Goal: Entertainment & Leisure: Browse casually

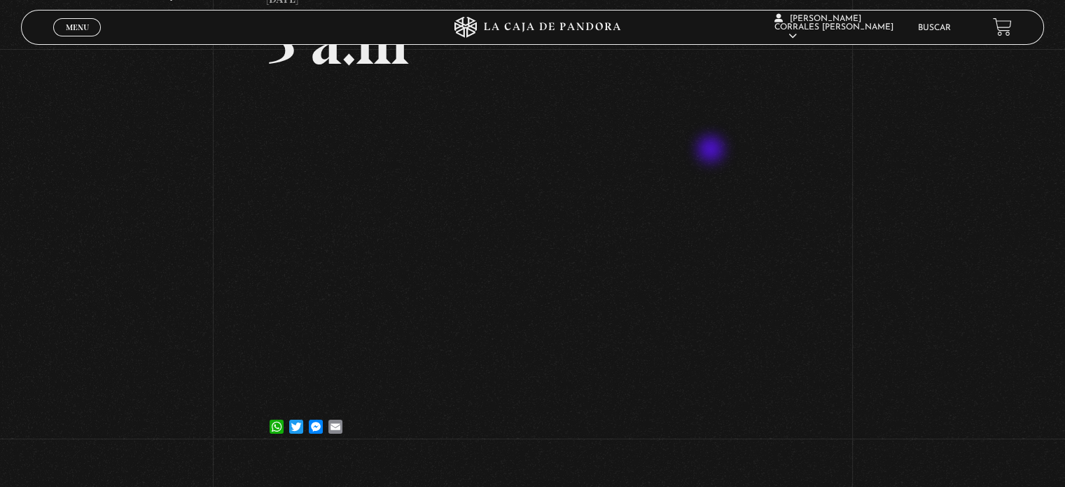
scroll to position [140, 0]
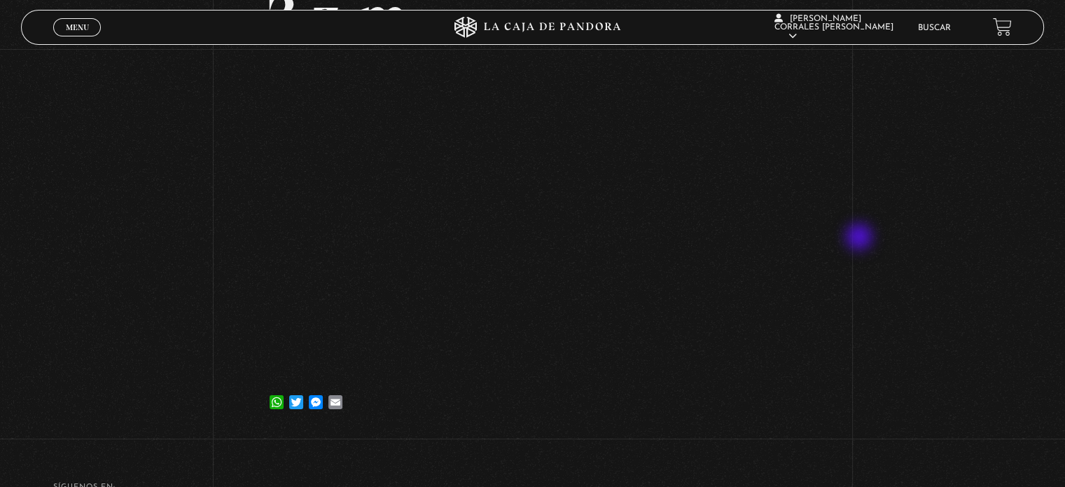
click at [861, 238] on div "Volver 16 septiembre, 2021 3 a.m WhatsApp Twitter Messenger Email" at bounding box center [532, 171] width 1065 height 525
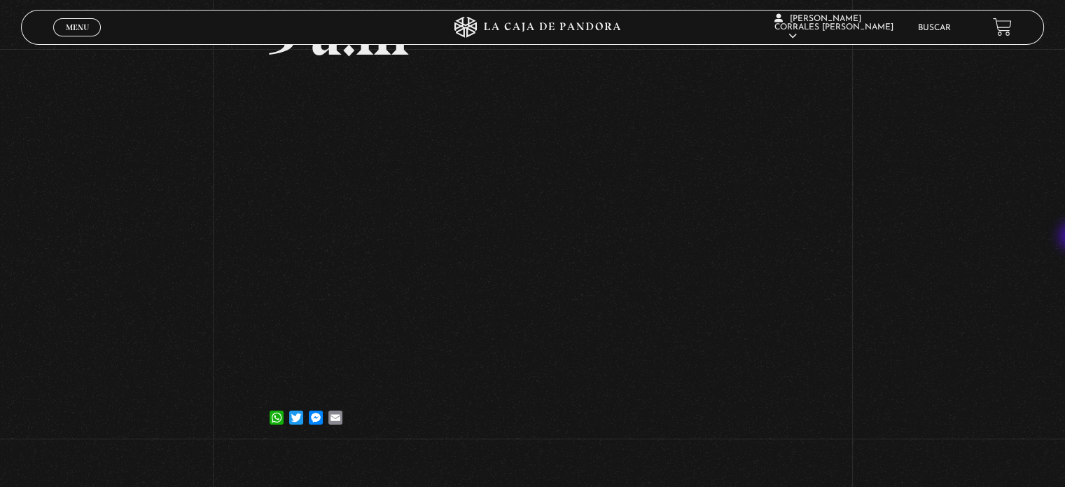
scroll to position [113, 0]
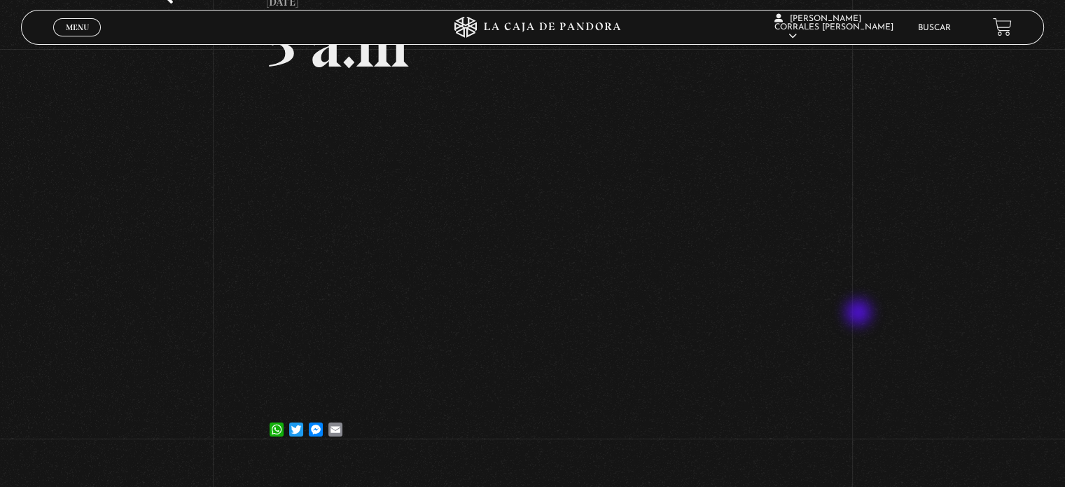
click at [860, 314] on div "Volver 16 septiembre, 2021 3 a.m WhatsApp Twitter Messenger Email" at bounding box center [532, 198] width 1065 height 525
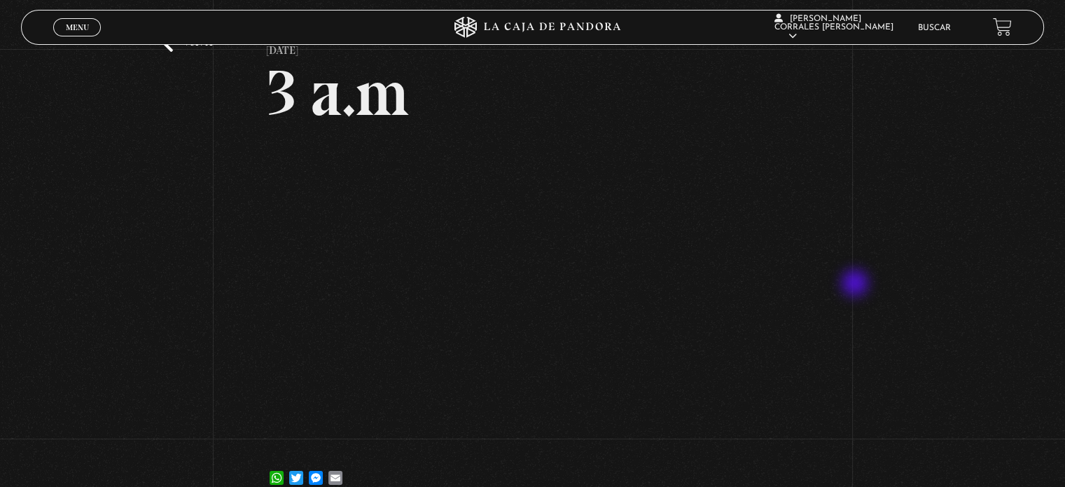
scroll to position [0, 0]
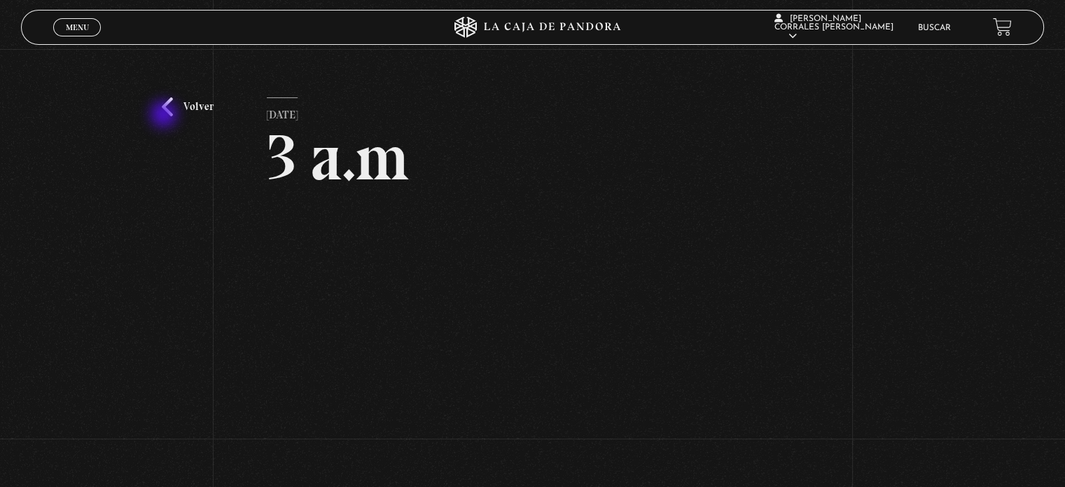
click at [167, 116] on link "Volver" at bounding box center [188, 106] width 52 height 19
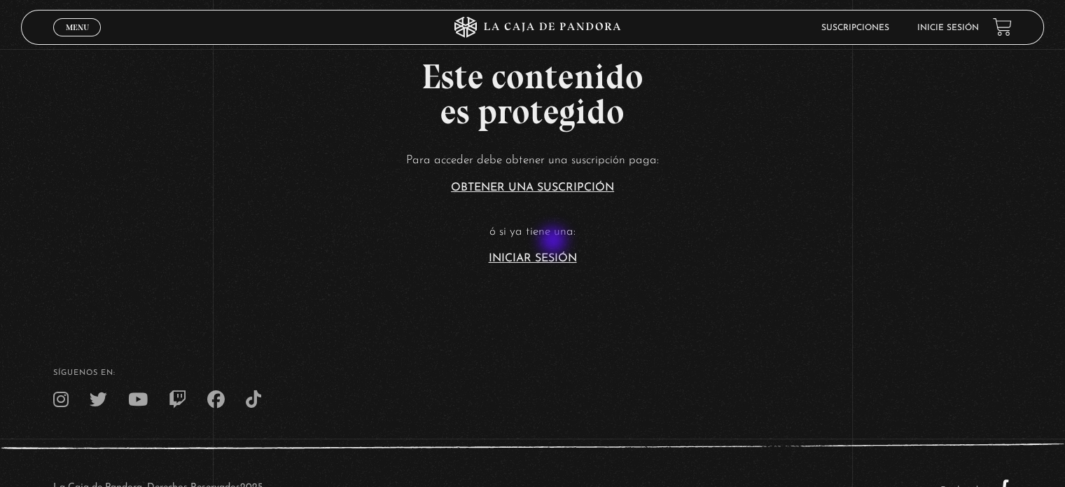
scroll to position [70, 0]
click at [557, 258] on link "Iniciar Sesión" at bounding box center [533, 257] width 88 height 11
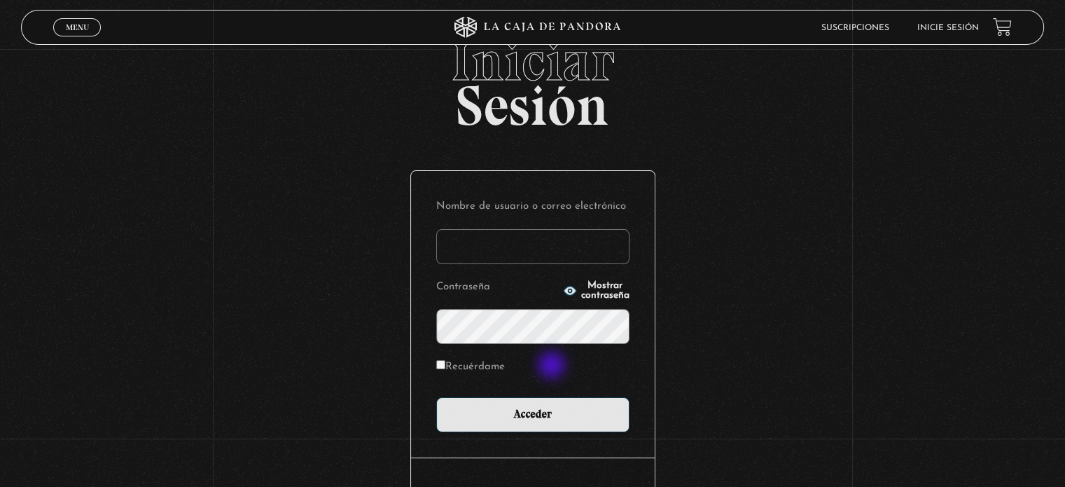
scroll to position [70, 0]
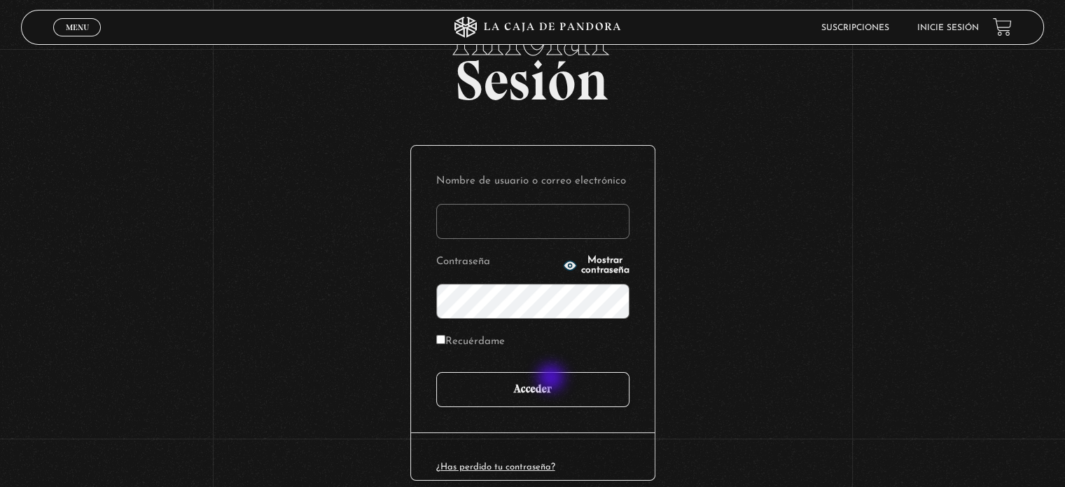
type input "Valente"
click at [553, 379] on input "Acceder" at bounding box center [532, 389] width 193 height 35
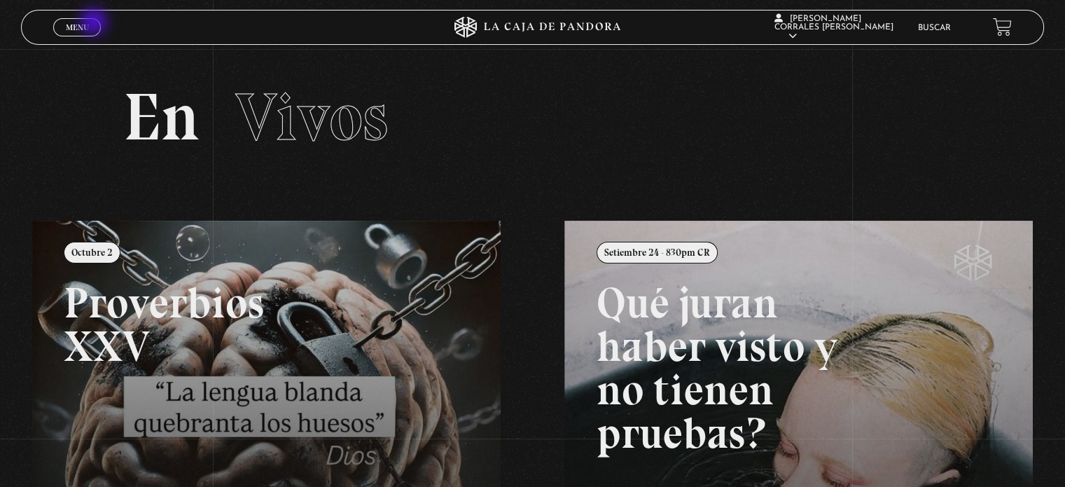
click at [95, 23] on link "Menu Cerrar" at bounding box center [77, 27] width 48 height 18
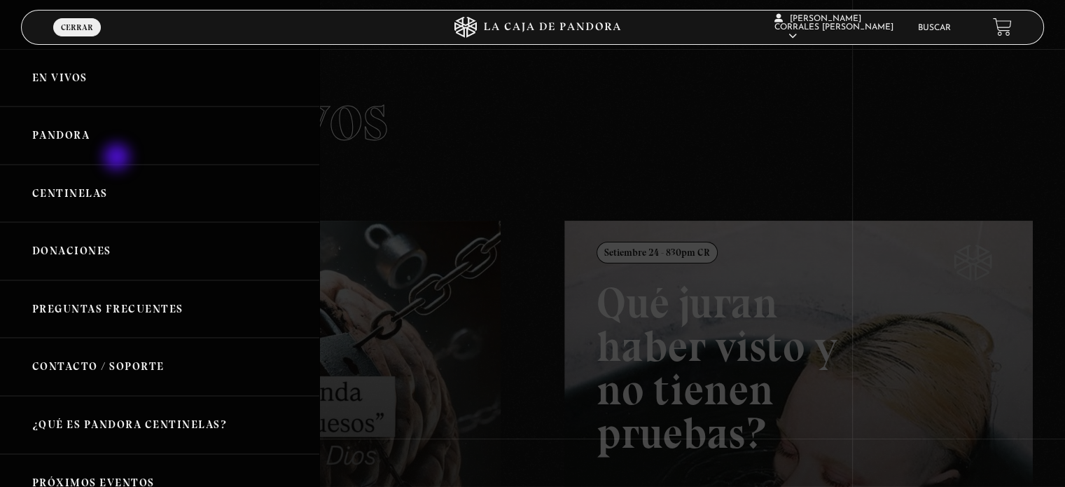
click at [118, 158] on link "Pandora" at bounding box center [159, 135] width 319 height 58
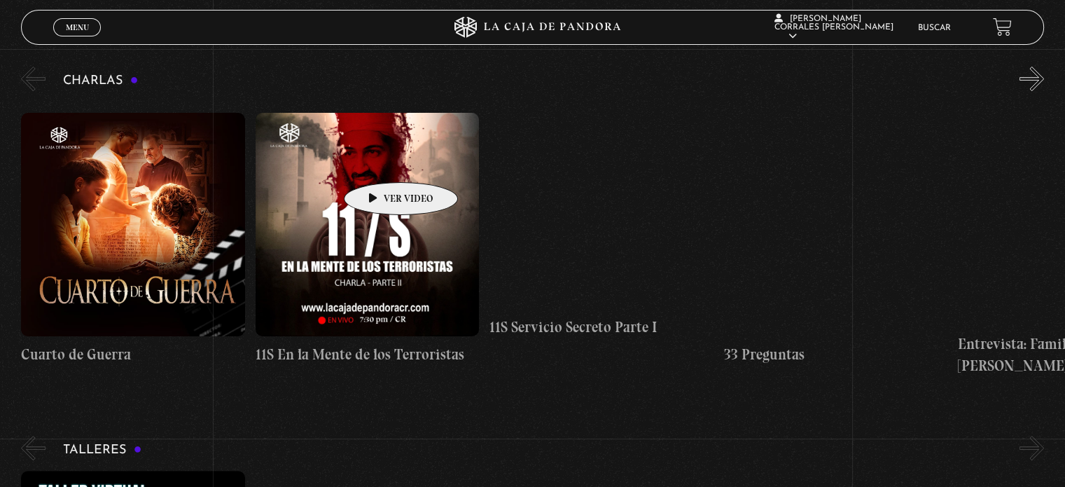
scroll to position [210, 0]
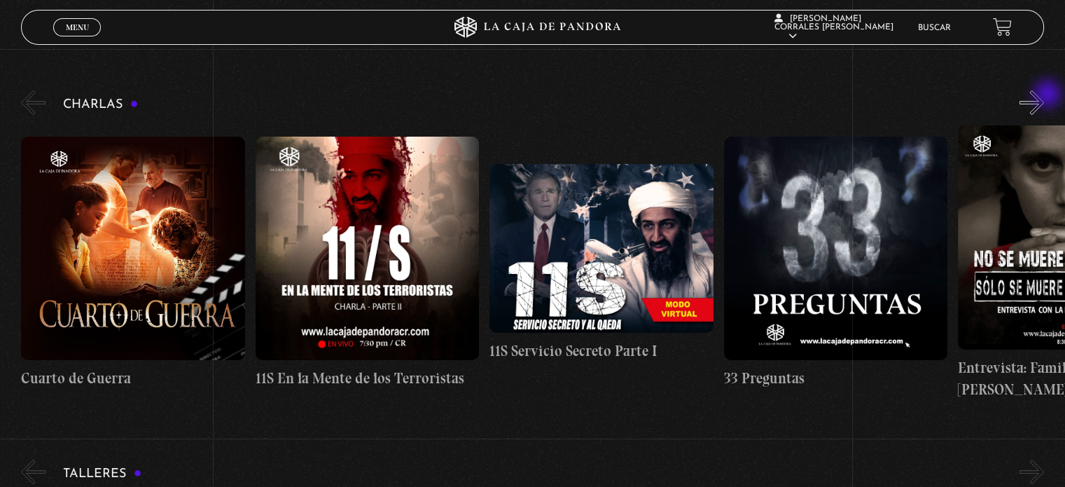
click at [1044, 96] on button "»" at bounding box center [1032, 102] width 25 height 25
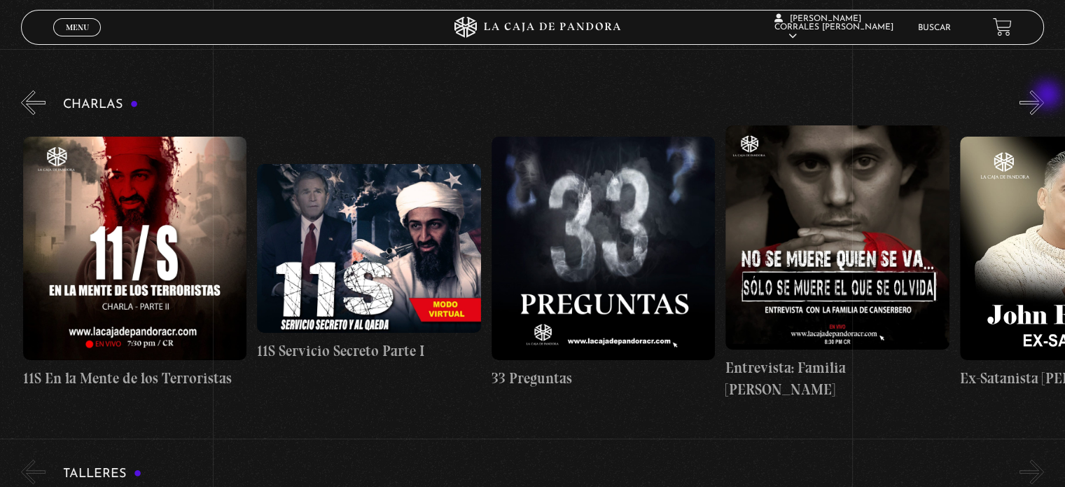
click at [1044, 96] on button "»" at bounding box center [1032, 102] width 25 height 25
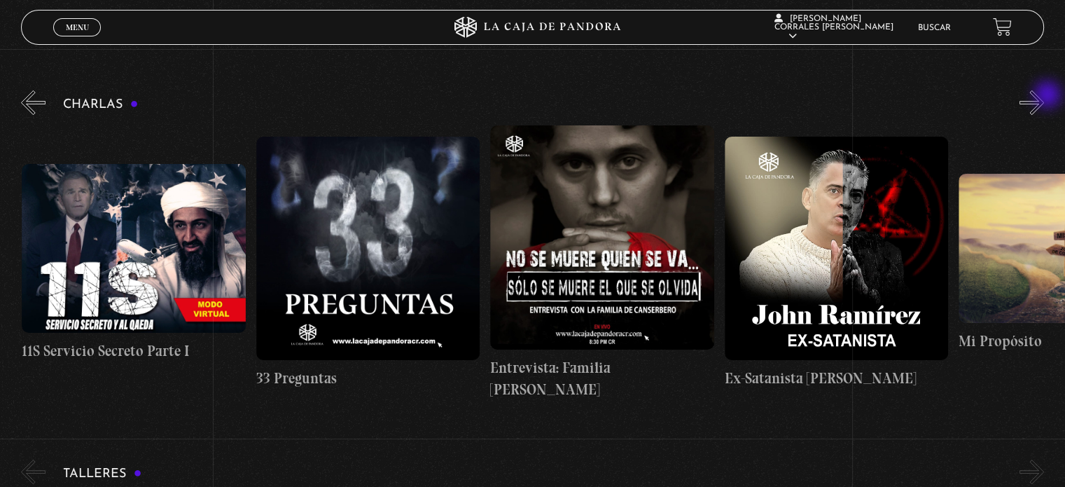
click at [1044, 96] on button "»" at bounding box center [1032, 102] width 25 height 25
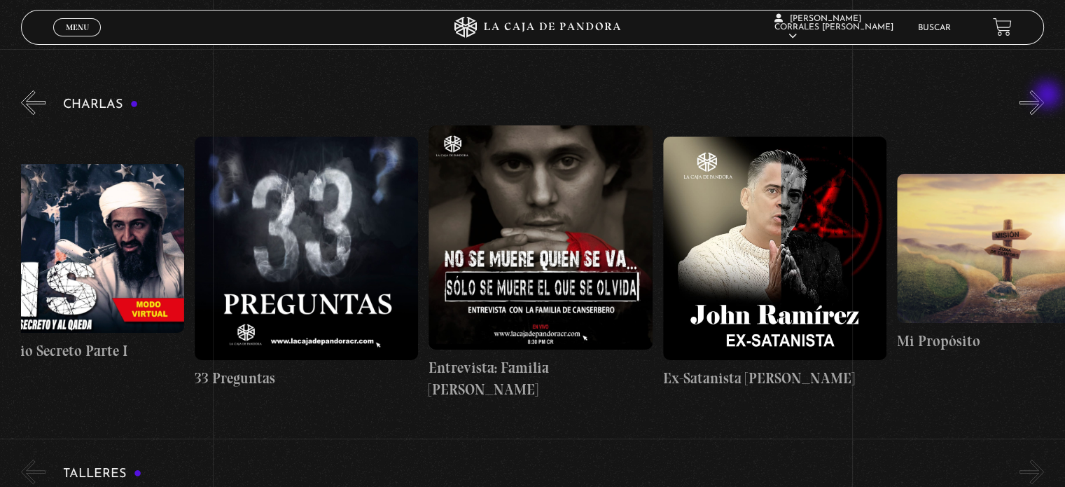
scroll to position [0, 585]
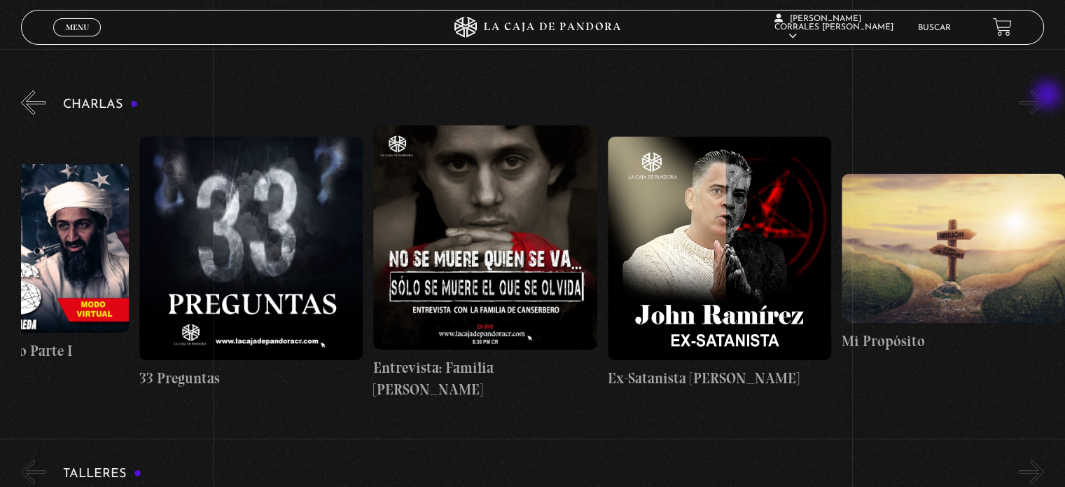
click at [1044, 96] on button "»" at bounding box center [1032, 102] width 25 height 25
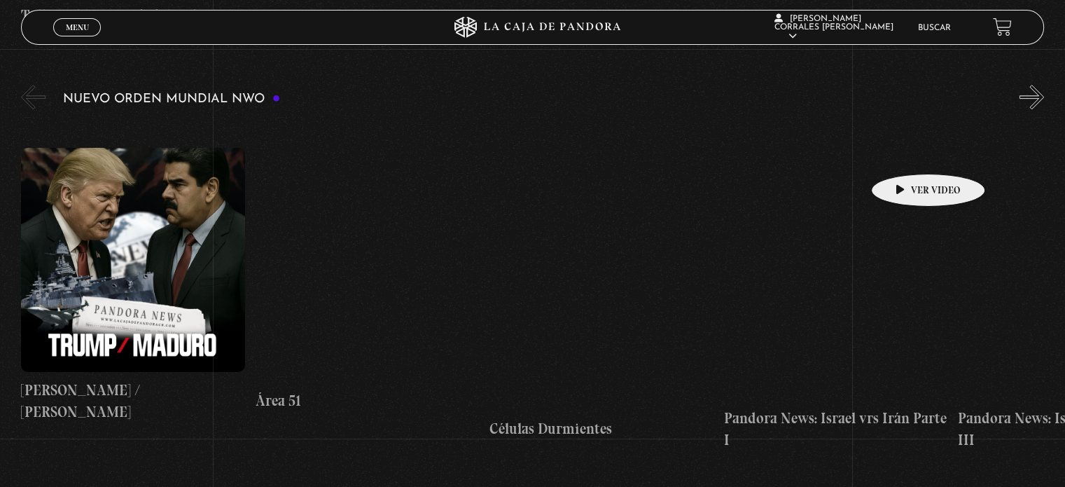
scroll to position [980, 0]
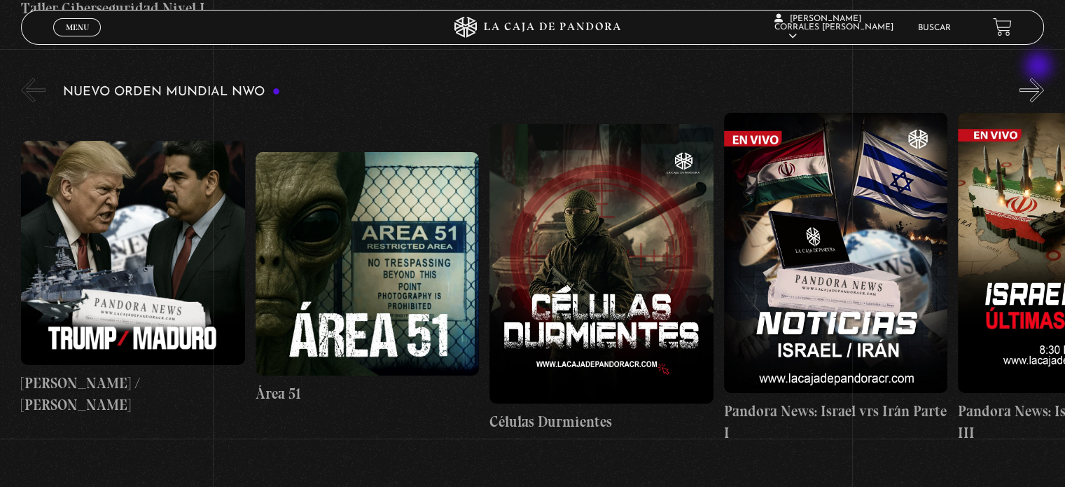
click at [1043, 78] on button "»" at bounding box center [1032, 90] width 25 height 25
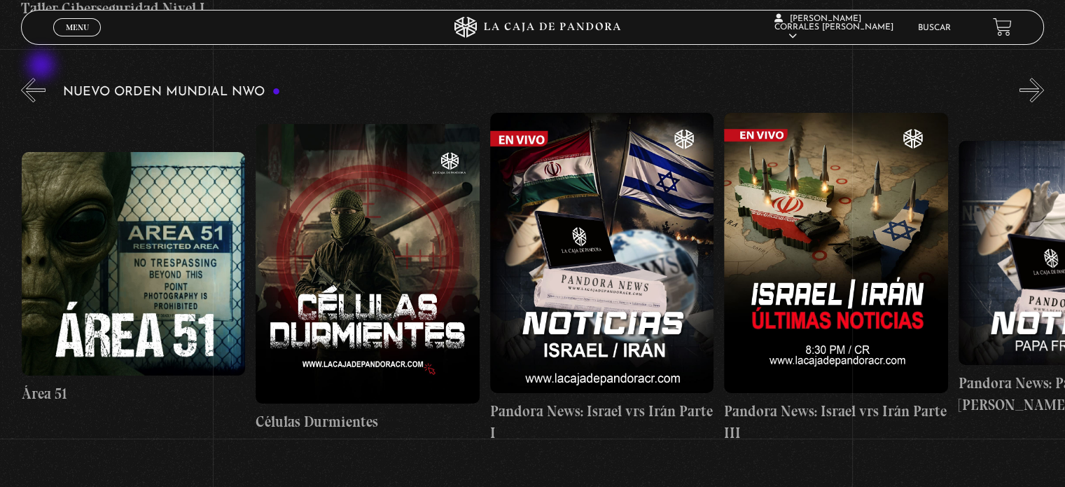
click at [43, 78] on button "«" at bounding box center [33, 90] width 25 height 25
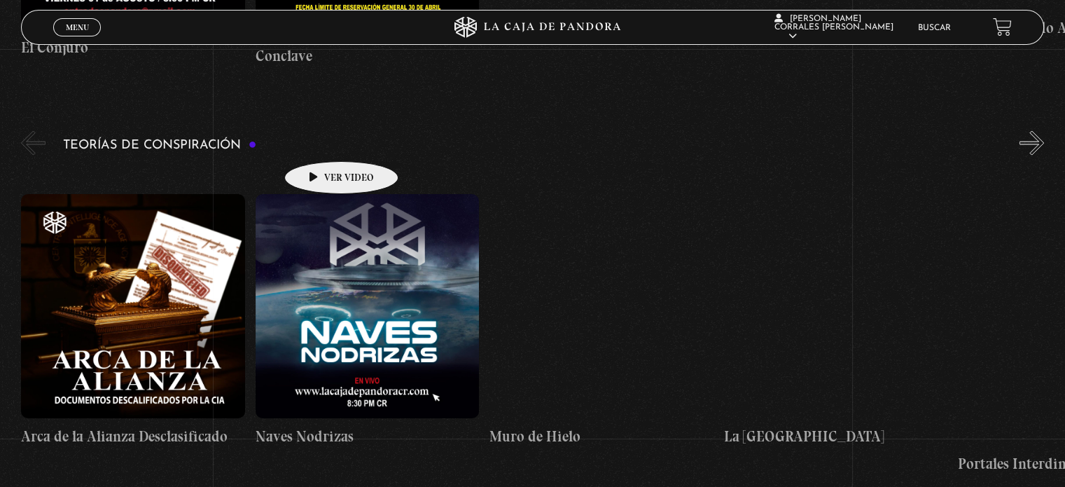
scroll to position [3011, 0]
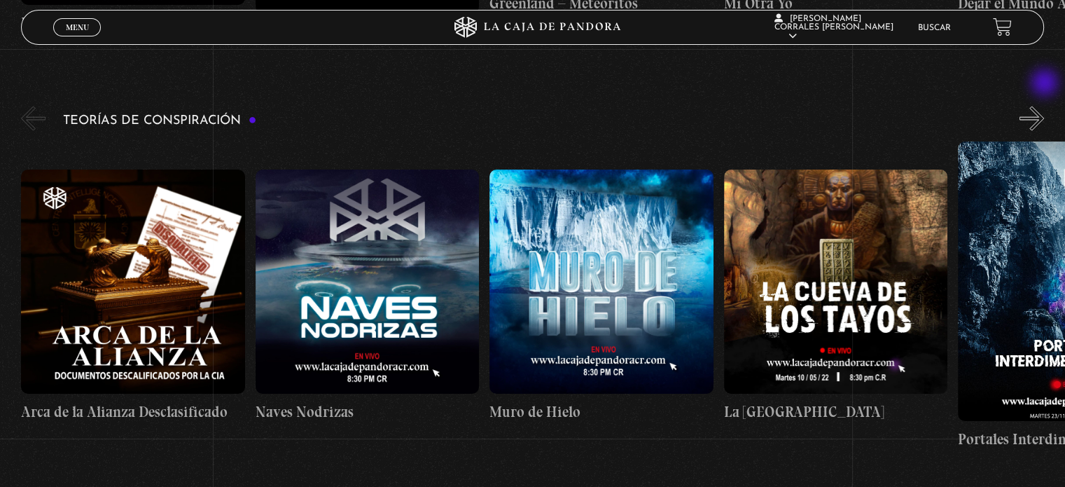
click at [1041, 106] on button "»" at bounding box center [1032, 118] width 25 height 25
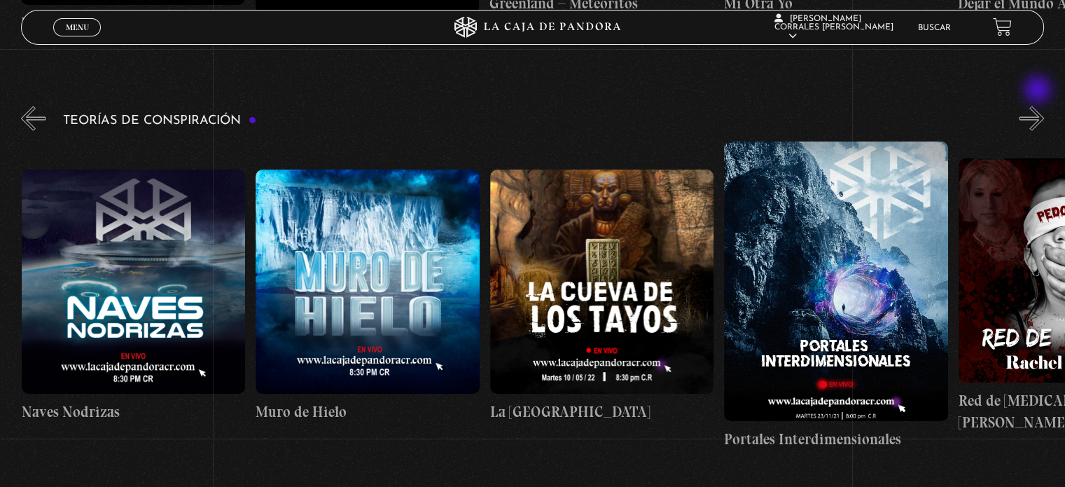
click at [1039, 106] on button "»" at bounding box center [1032, 118] width 25 height 25
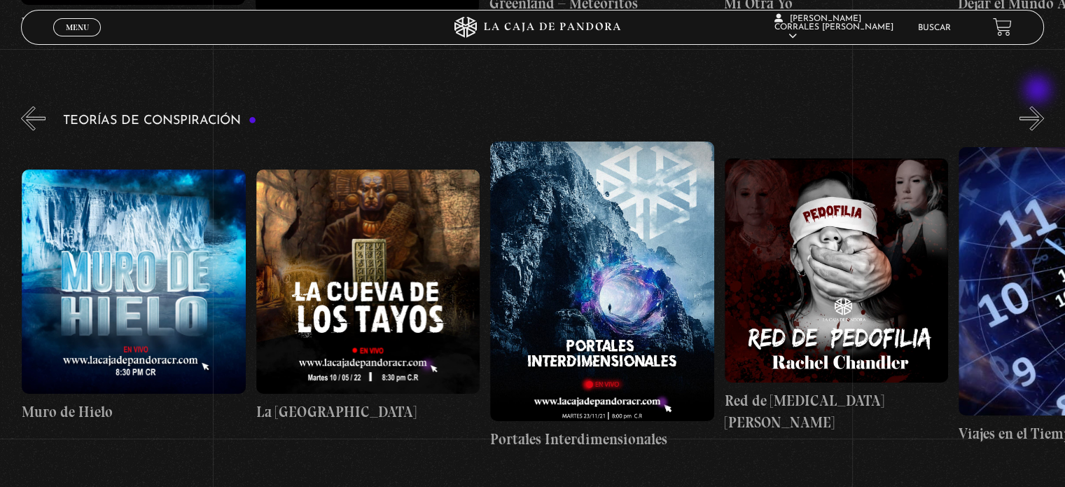
click at [1039, 106] on button "»" at bounding box center [1032, 118] width 25 height 25
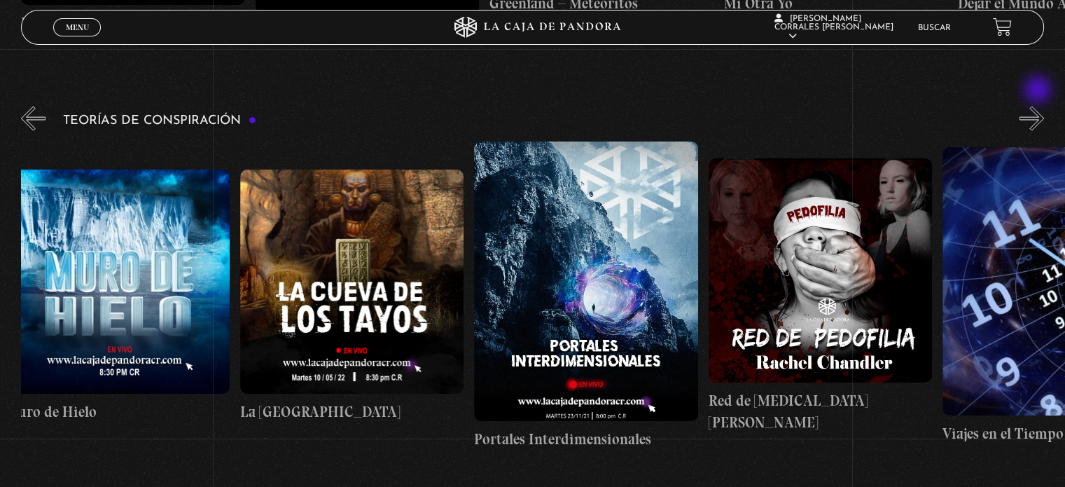
scroll to position [0, 585]
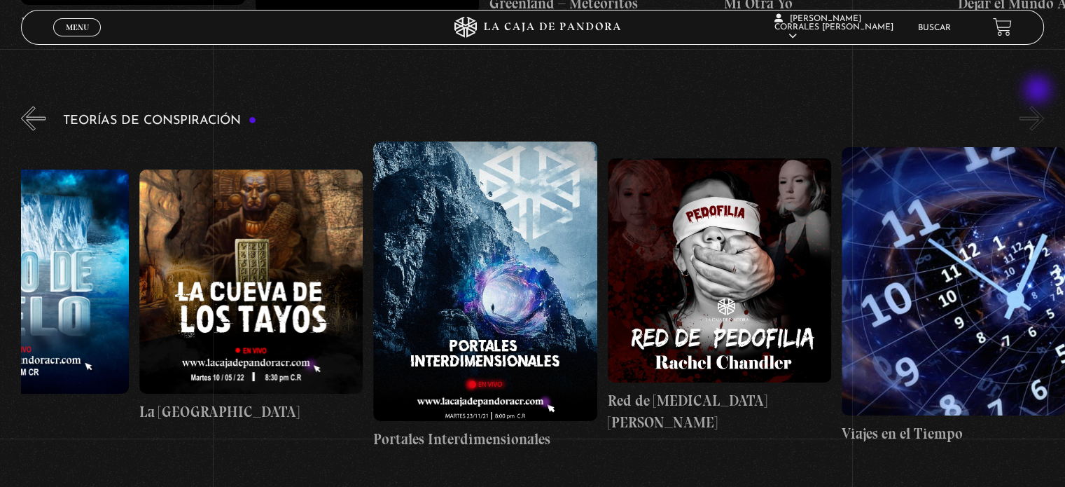
click at [1039, 106] on button "»" at bounding box center [1032, 118] width 25 height 25
click at [1022, 104] on div "Teorías de Conspiración Arca de la Alianza Desclasificado Naves Nodrizas Muro d…" at bounding box center [543, 277] width 1044 height 347
click at [1044, 106] on button "»" at bounding box center [1032, 118] width 25 height 25
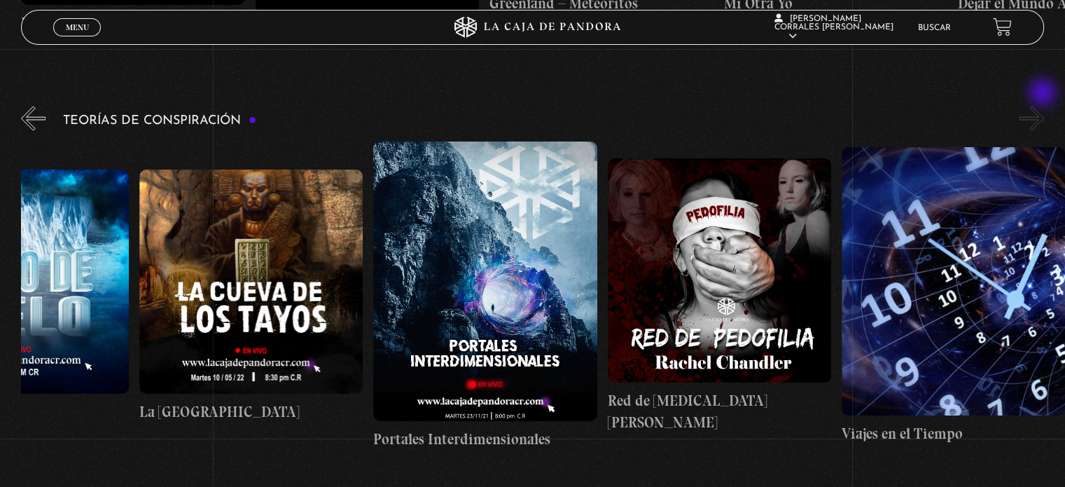
click at [1044, 106] on button "»" at bounding box center [1032, 118] width 25 height 25
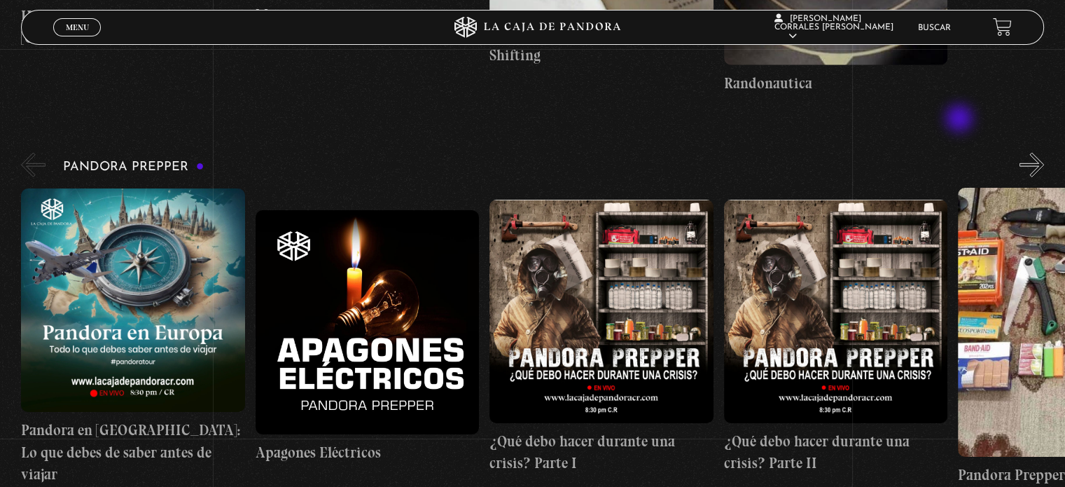
scroll to position [3852, 0]
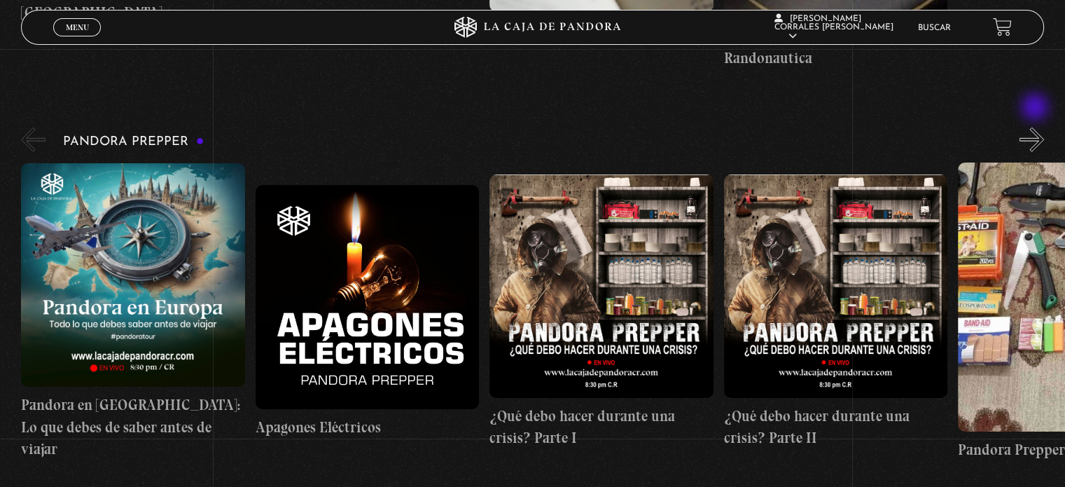
click at [1036, 127] on button "»" at bounding box center [1032, 139] width 25 height 25
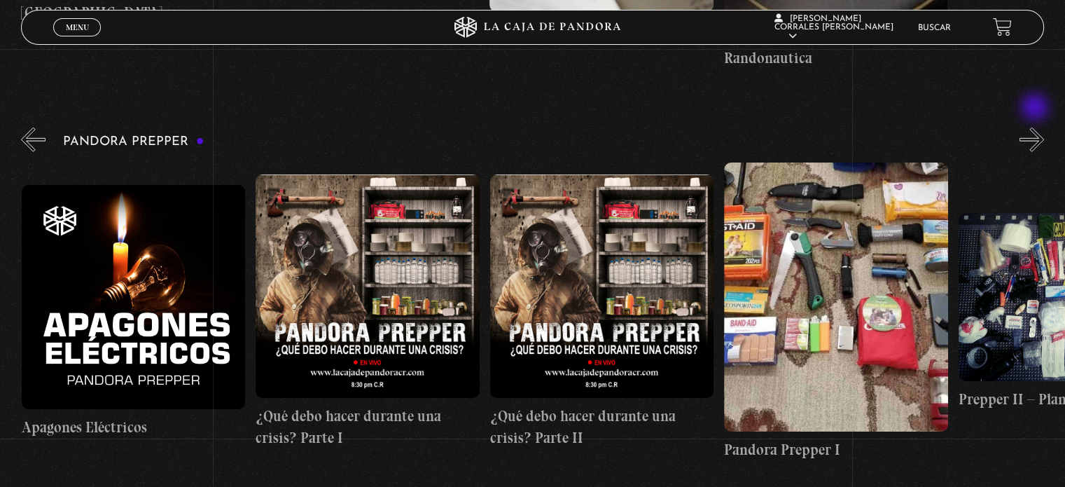
click at [1036, 127] on button "»" at bounding box center [1032, 139] width 25 height 25
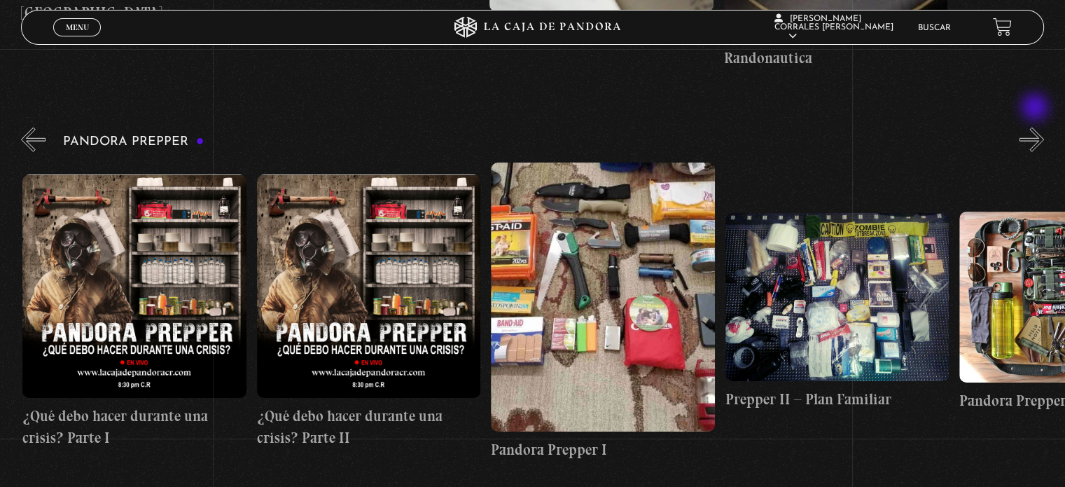
click at [1036, 127] on button "»" at bounding box center [1032, 139] width 25 height 25
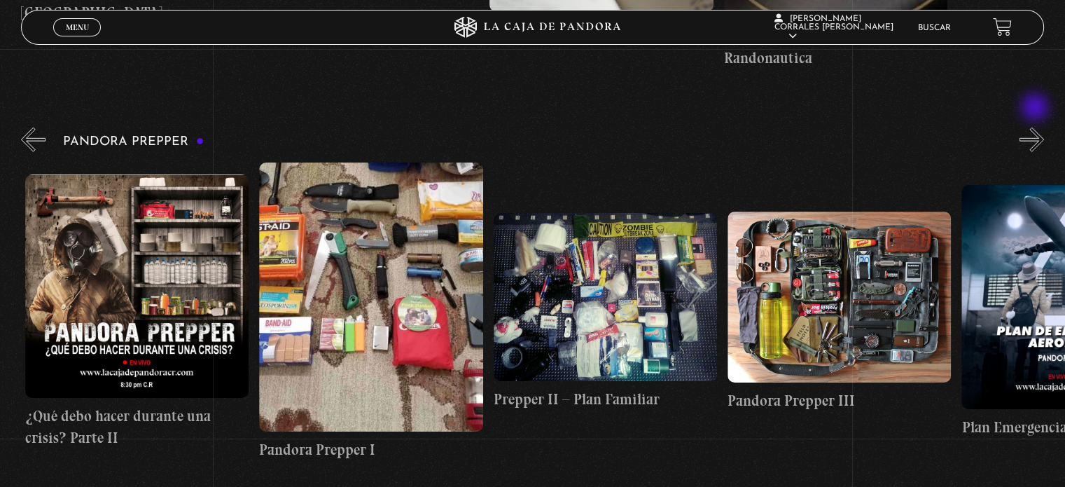
click at [1036, 127] on button "»" at bounding box center [1032, 139] width 25 height 25
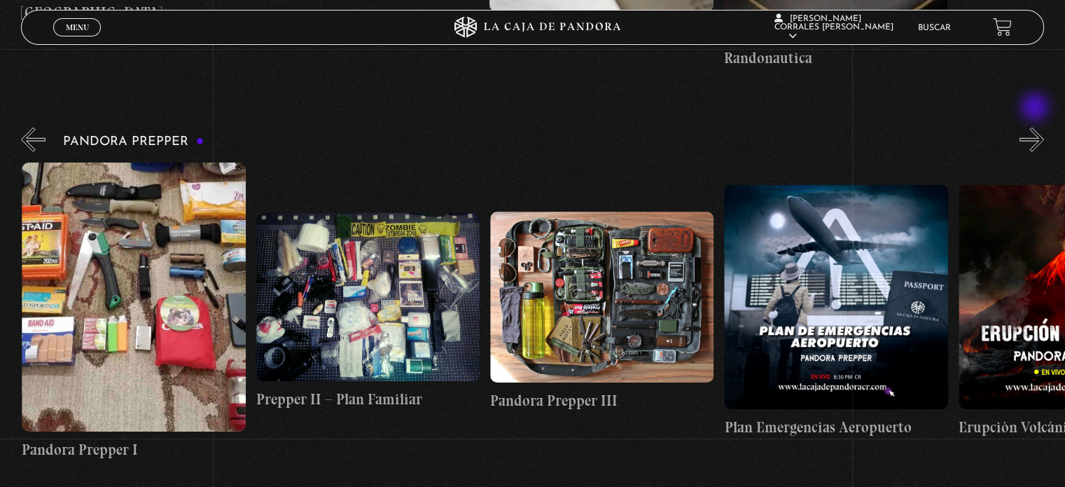
click at [1036, 127] on button "»" at bounding box center [1032, 139] width 25 height 25
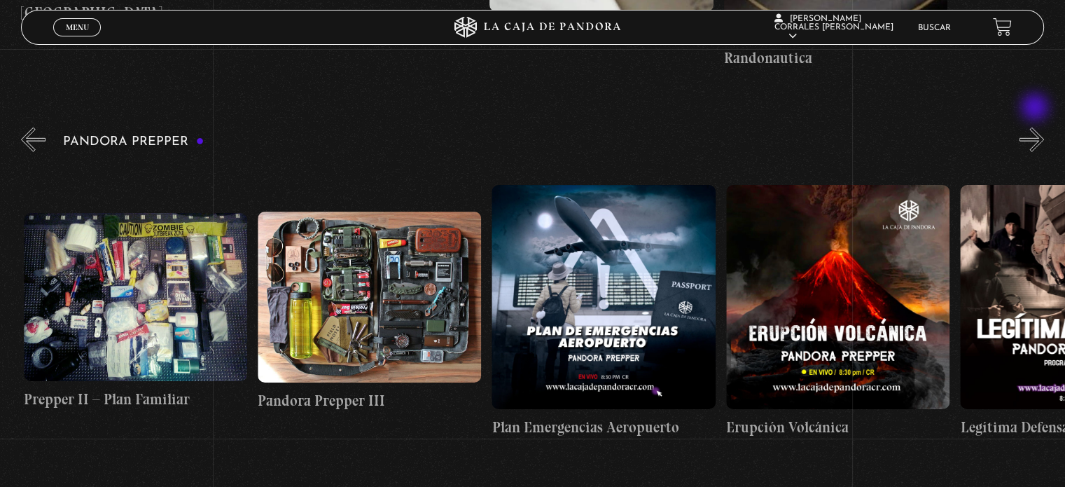
click at [1036, 127] on button "»" at bounding box center [1032, 139] width 25 height 25
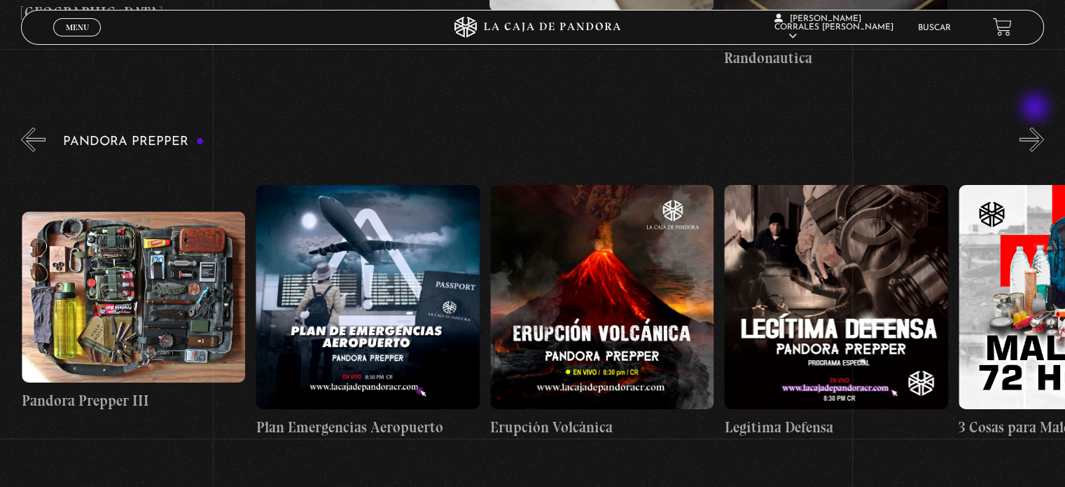
click at [1036, 127] on button "»" at bounding box center [1032, 139] width 25 height 25
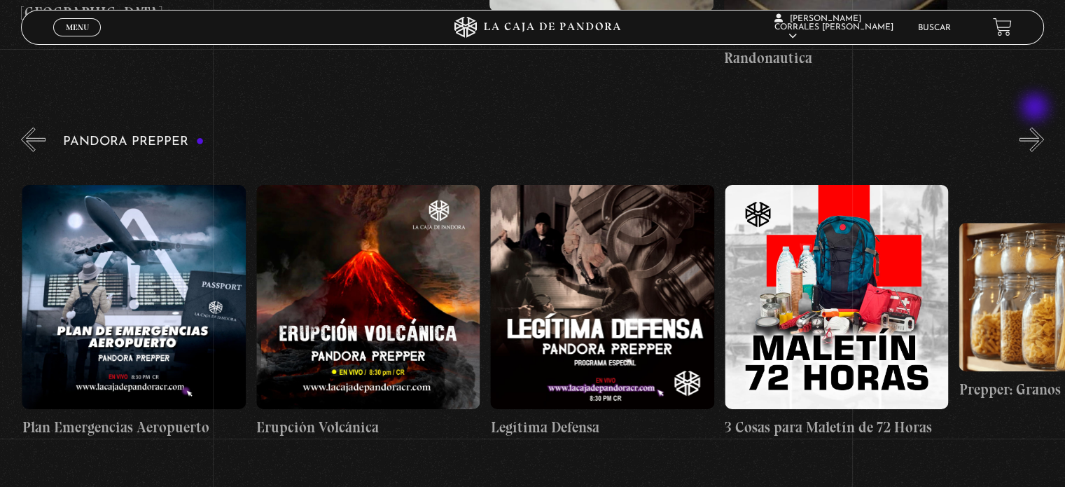
click at [1036, 127] on button "»" at bounding box center [1032, 139] width 25 height 25
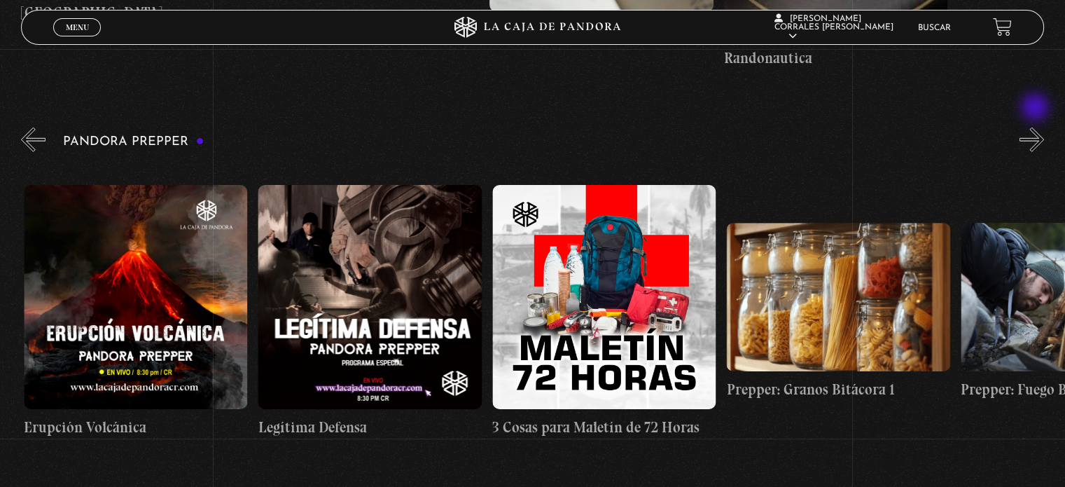
scroll to position [0, 1873]
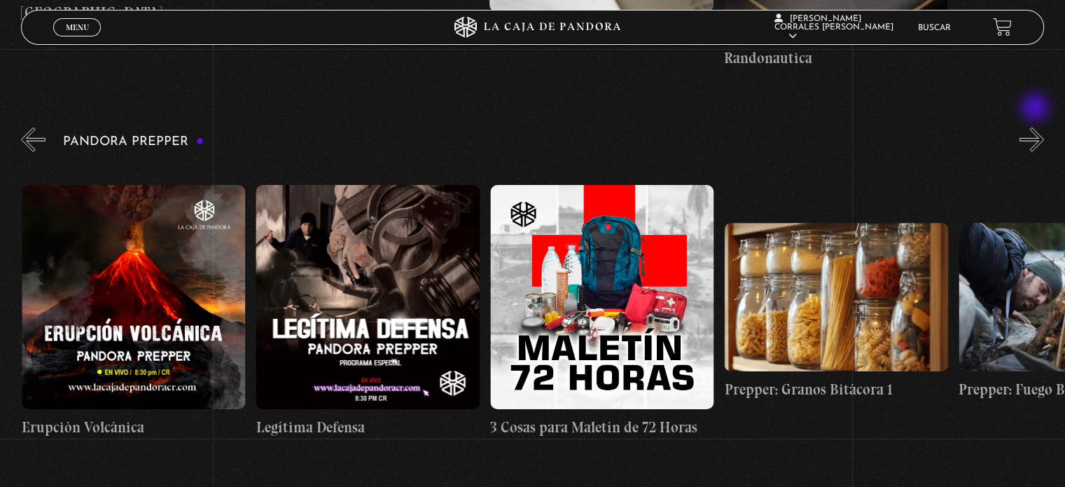
click at [1036, 127] on button "»" at bounding box center [1032, 139] width 25 height 25
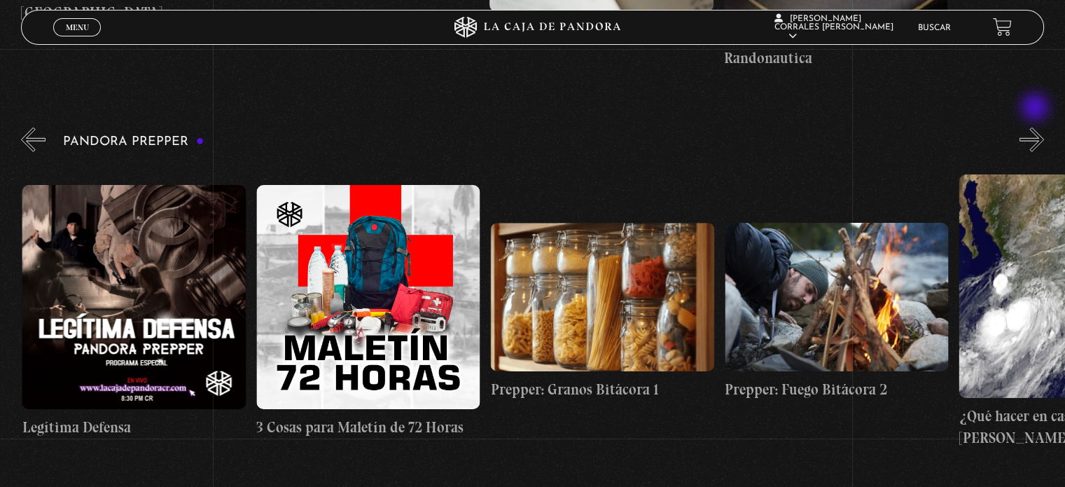
scroll to position [0, 2108]
click at [1036, 127] on button "»" at bounding box center [1032, 139] width 25 height 25
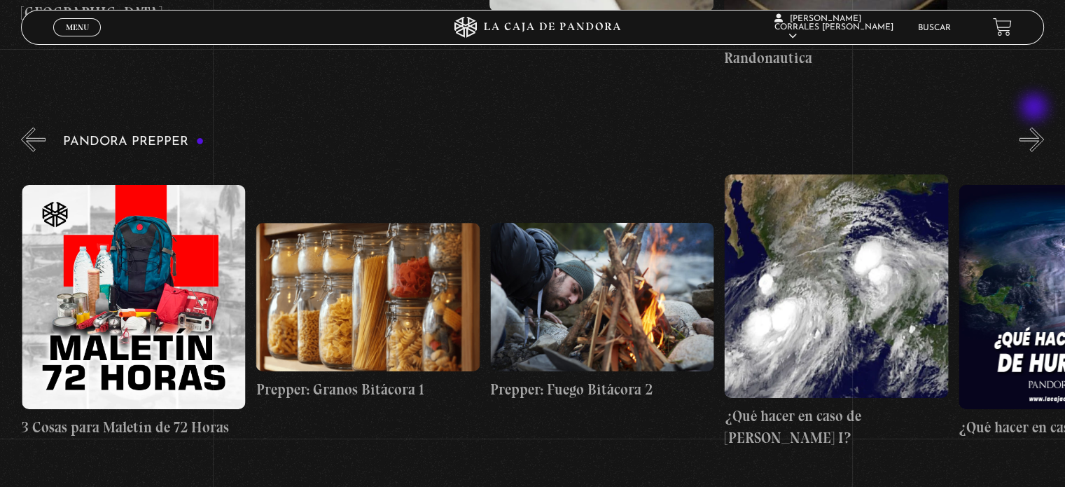
click at [1036, 127] on button "»" at bounding box center [1032, 139] width 25 height 25
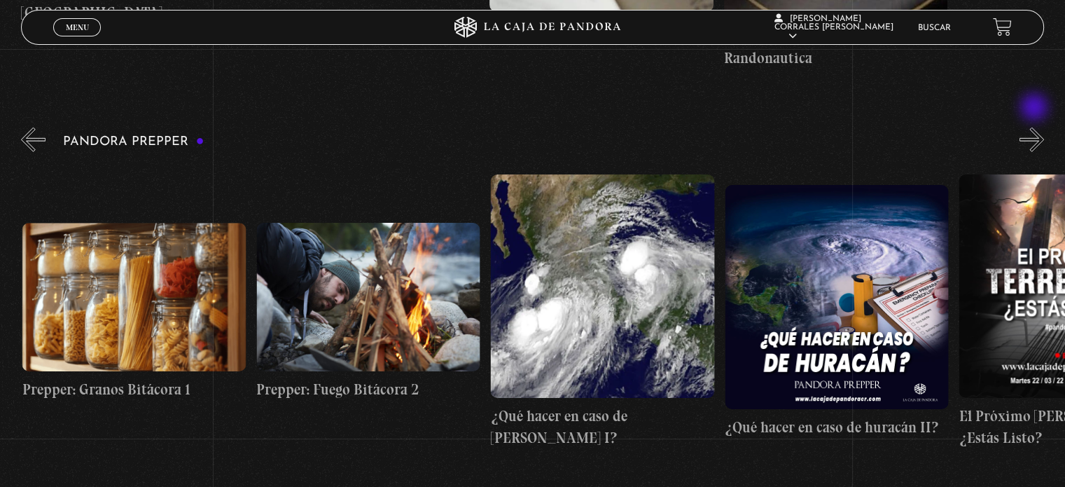
click at [1036, 127] on button "»" at bounding box center [1032, 139] width 25 height 25
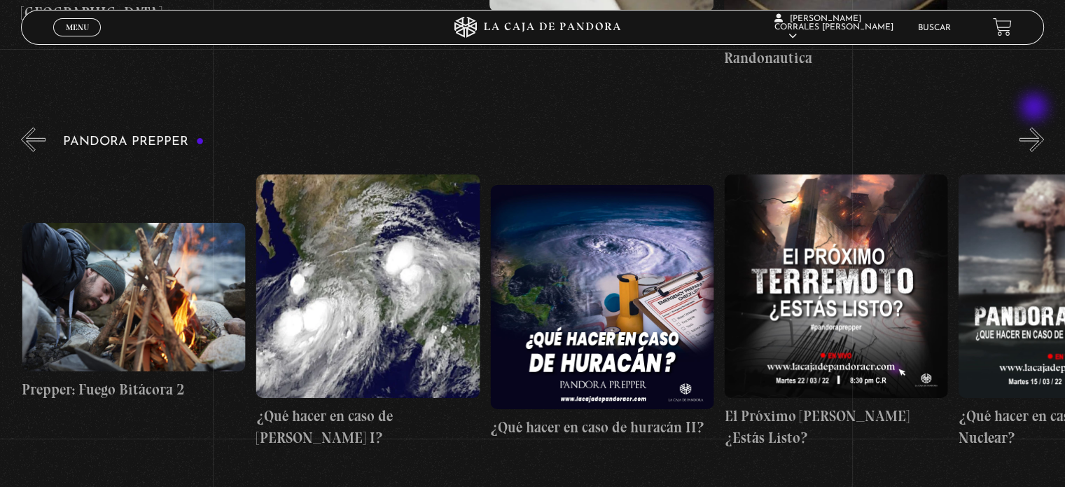
scroll to position [0, 2810]
click at [1036, 127] on button "»" at bounding box center [1032, 139] width 25 height 25
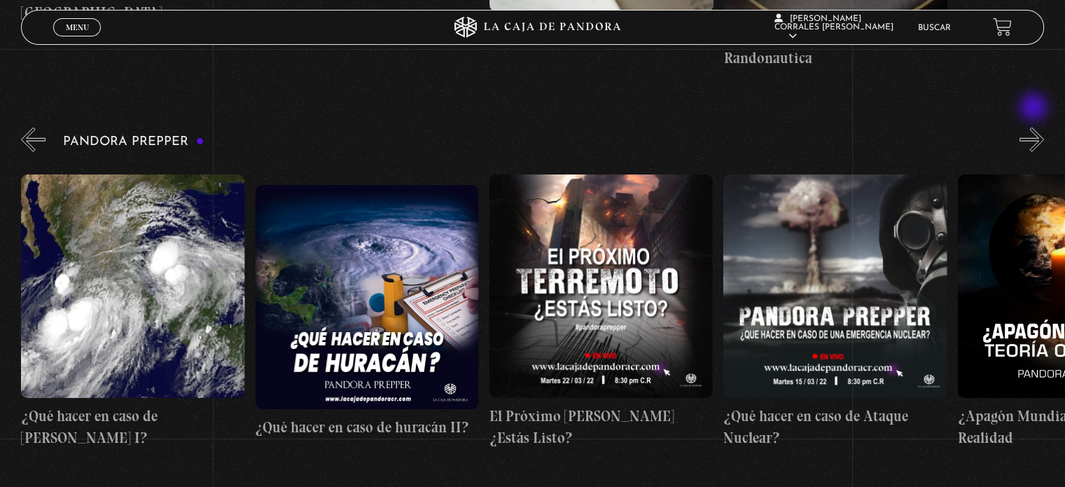
click at [1035, 127] on button "»" at bounding box center [1032, 139] width 25 height 25
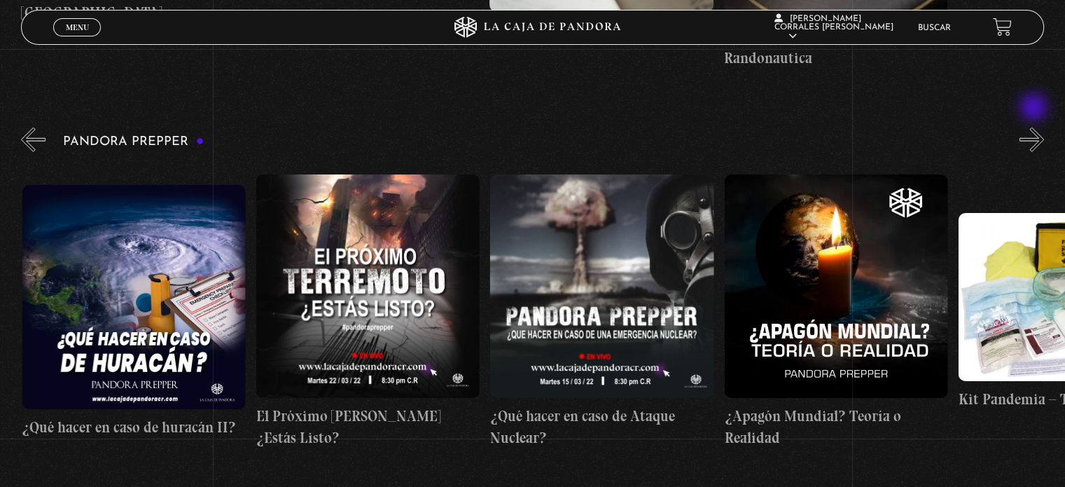
scroll to position [0, 3279]
click at [1035, 127] on button "»" at bounding box center [1032, 139] width 25 height 25
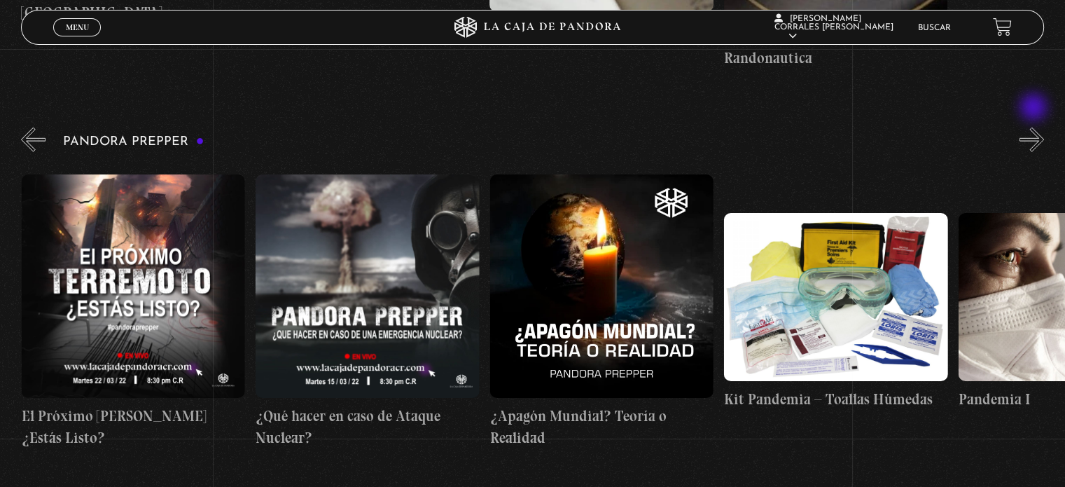
scroll to position [0, 3513]
click at [1035, 127] on button "»" at bounding box center [1032, 139] width 25 height 25
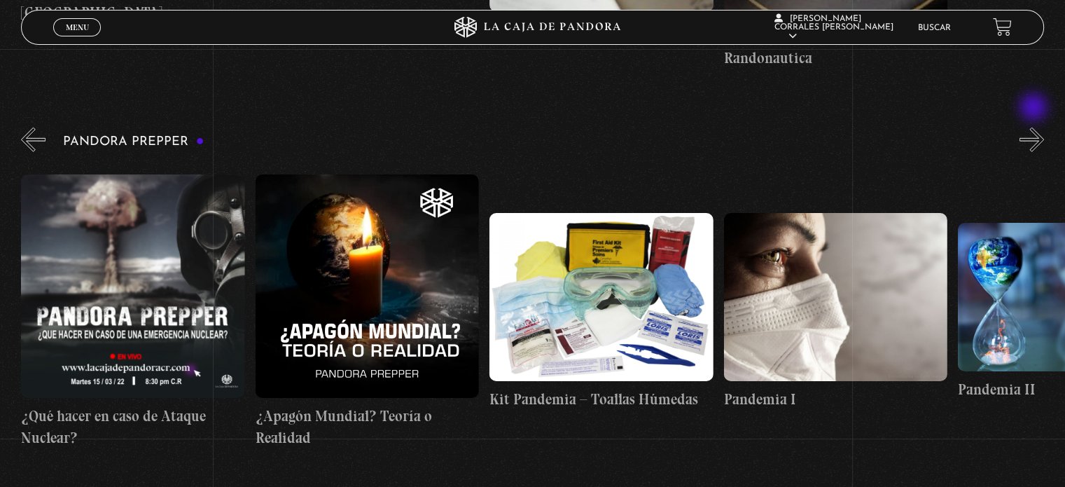
click at [1035, 127] on button "»" at bounding box center [1032, 139] width 25 height 25
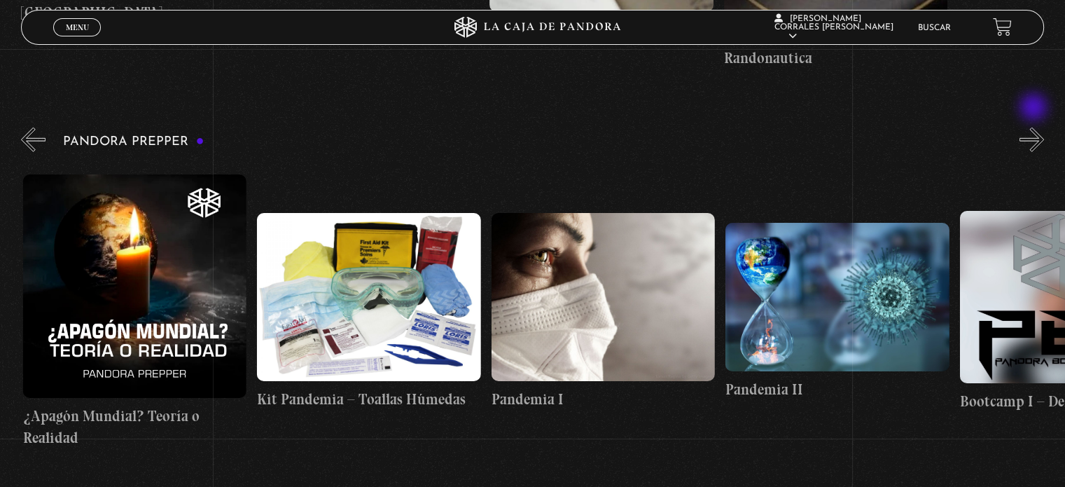
click at [1035, 127] on button "»" at bounding box center [1032, 139] width 25 height 25
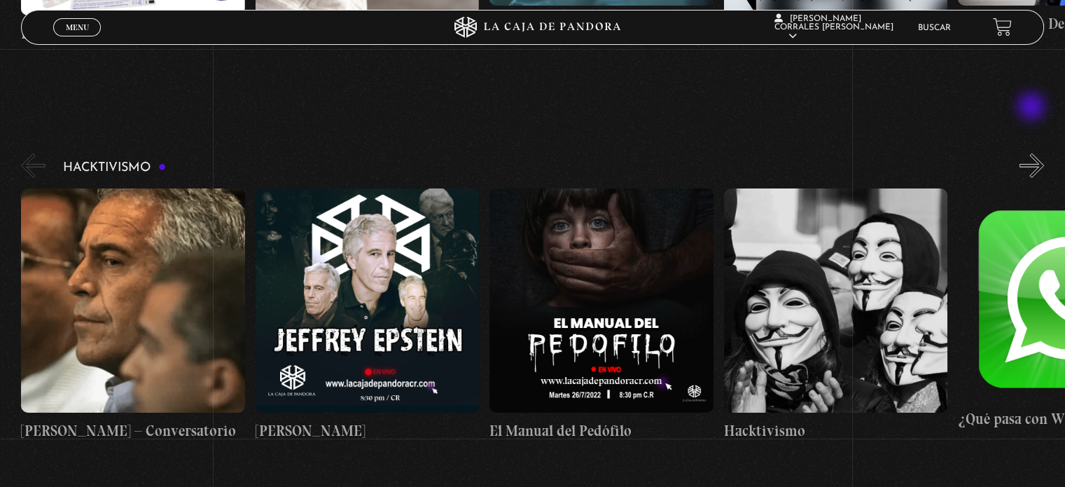
scroll to position [4272, 0]
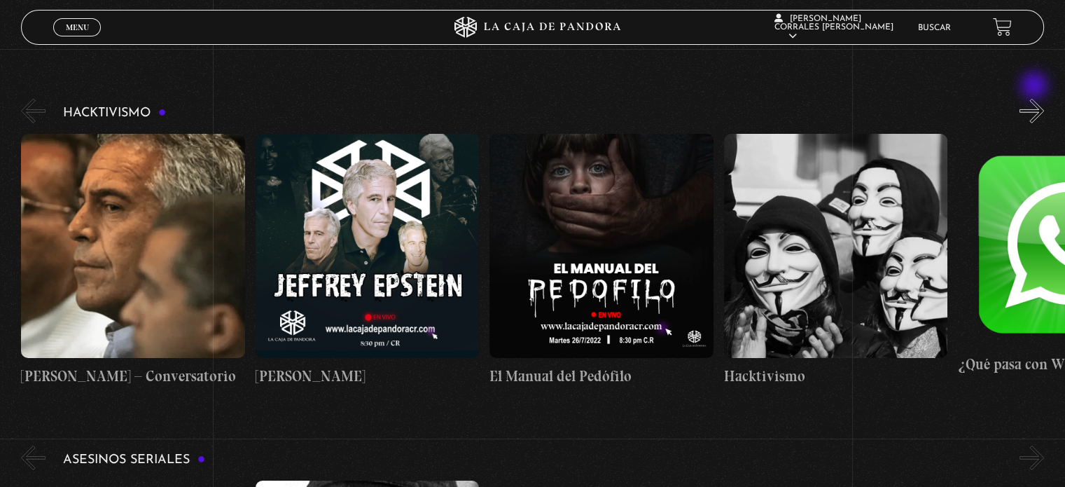
click at [1036, 99] on button "»" at bounding box center [1032, 111] width 25 height 25
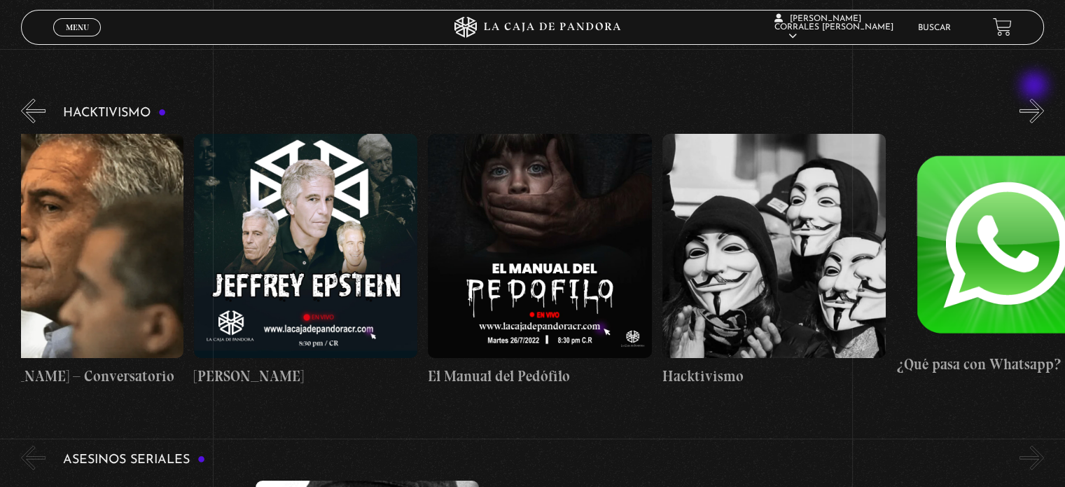
scroll to position [0, 116]
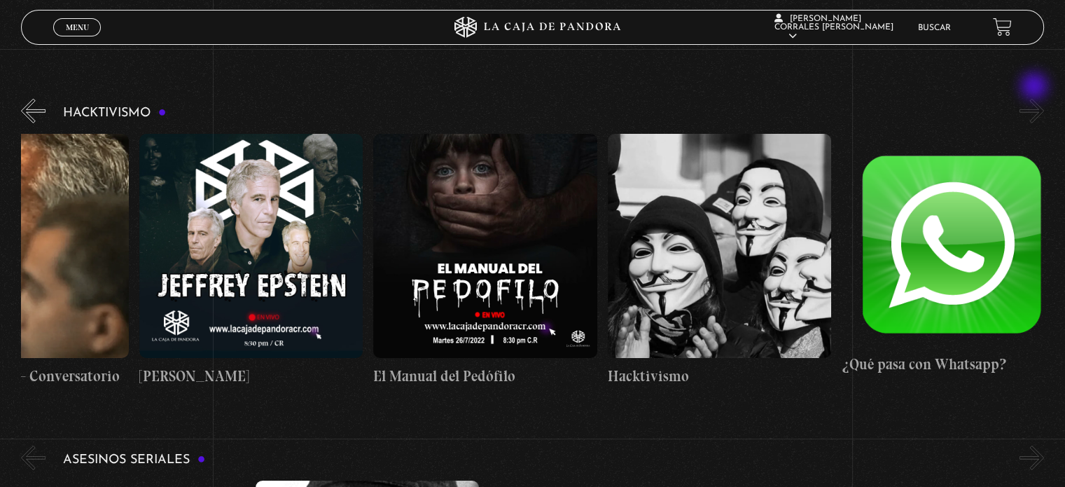
click at [1036, 99] on button "»" at bounding box center [1032, 111] width 25 height 25
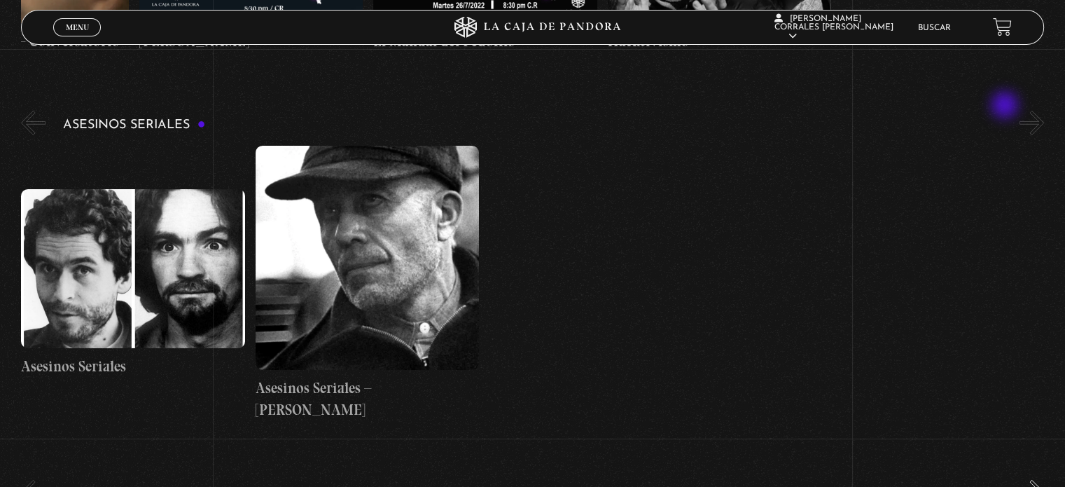
scroll to position [4622, 0]
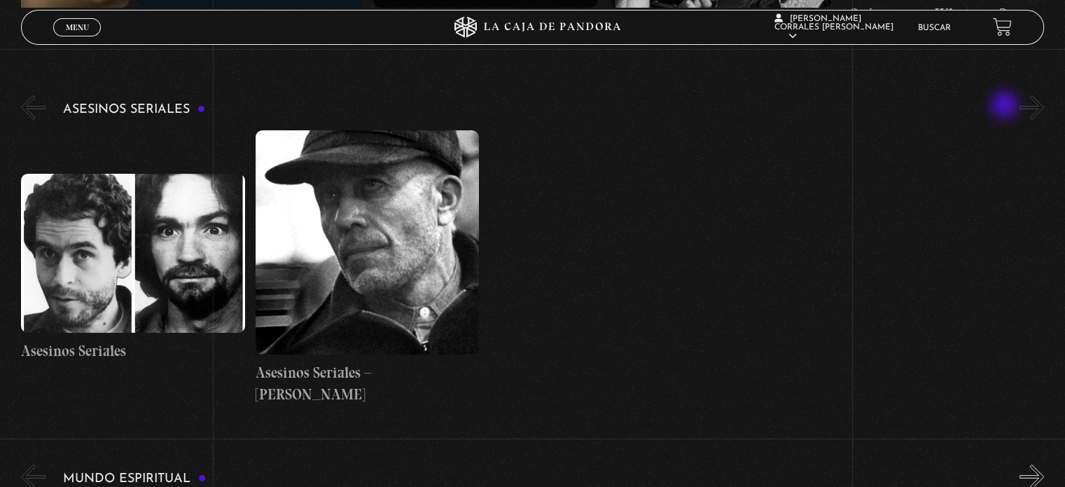
drag, startPoint x: 1006, startPoint y: 106, endPoint x: 664, endPoint y: 101, distance: 342.5
click at [664, 101] on div "Asesinos Seriales Asesinos Seriales Asesinos Seriales – [PERSON_NAME] « »" at bounding box center [543, 248] width 1044 height 312
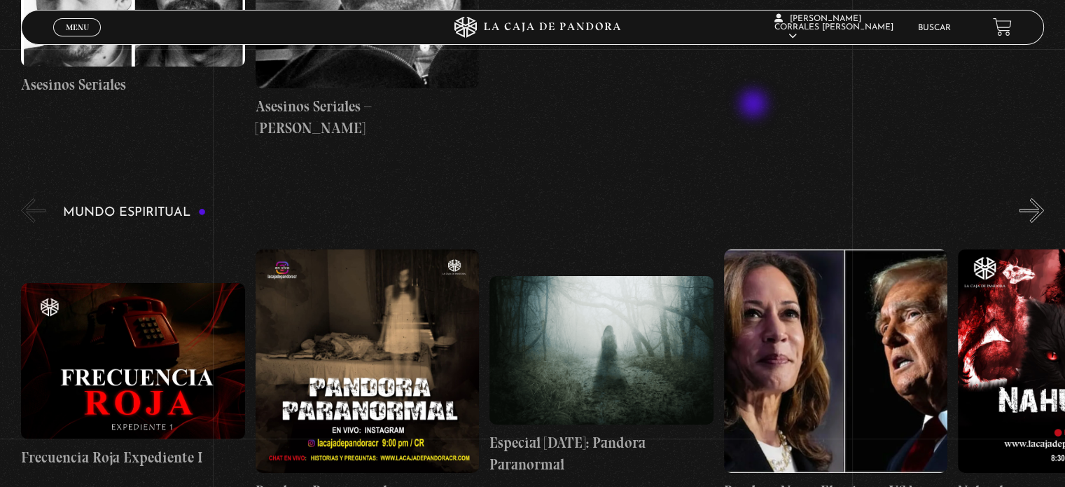
scroll to position [4972, 0]
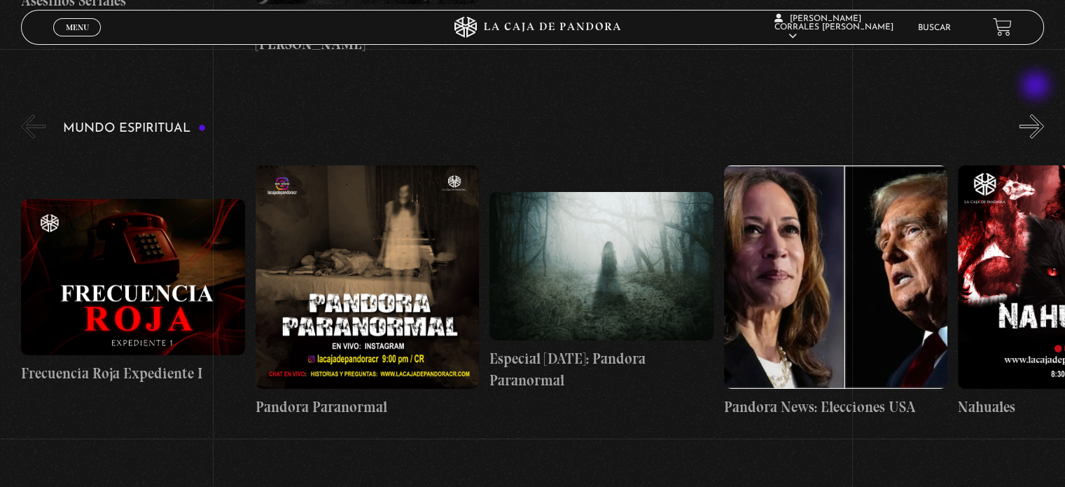
click at [1037, 114] on button "»" at bounding box center [1032, 126] width 25 height 25
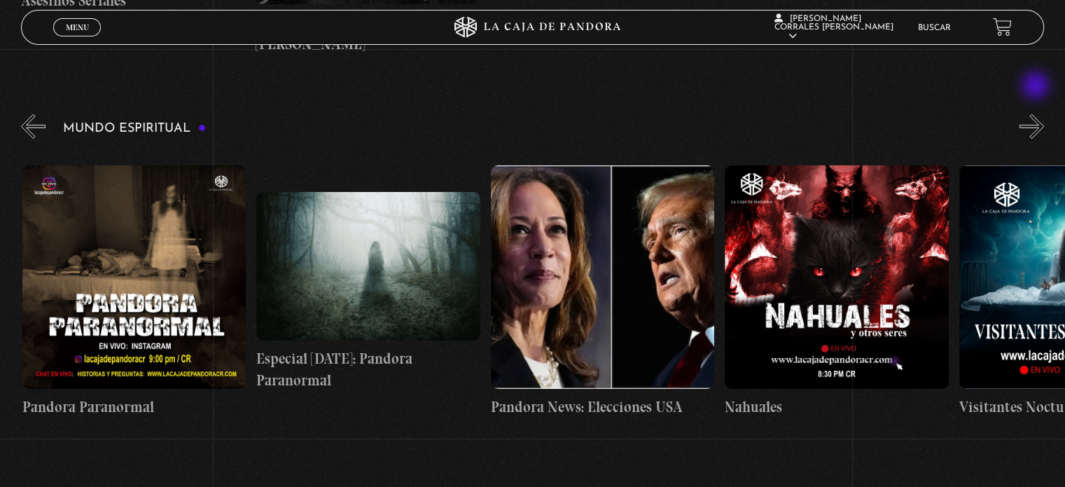
scroll to position [0, 234]
click at [1037, 114] on button "»" at bounding box center [1032, 126] width 25 height 25
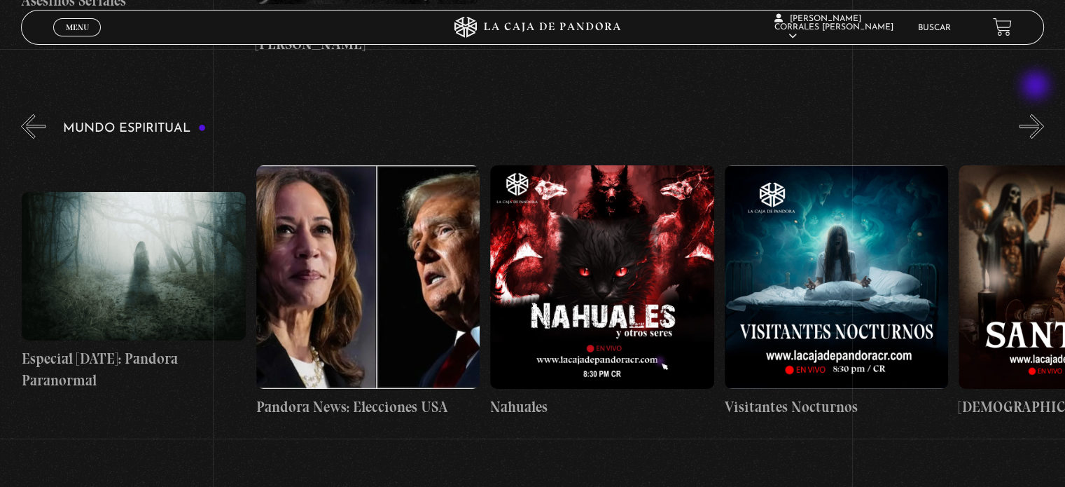
click at [1037, 114] on button "»" at bounding box center [1032, 126] width 25 height 25
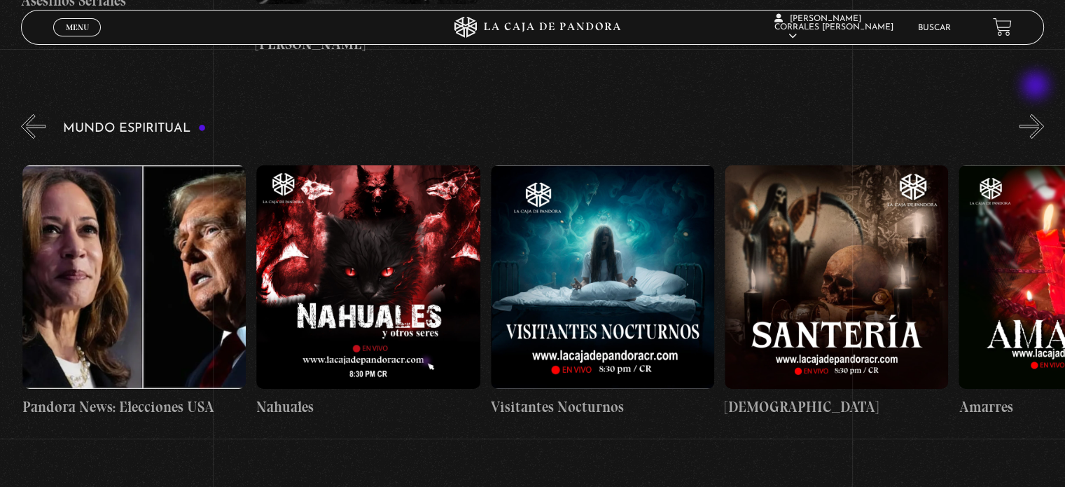
click at [1037, 114] on button "»" at bounding box center [1032, 126] width 25 height 25
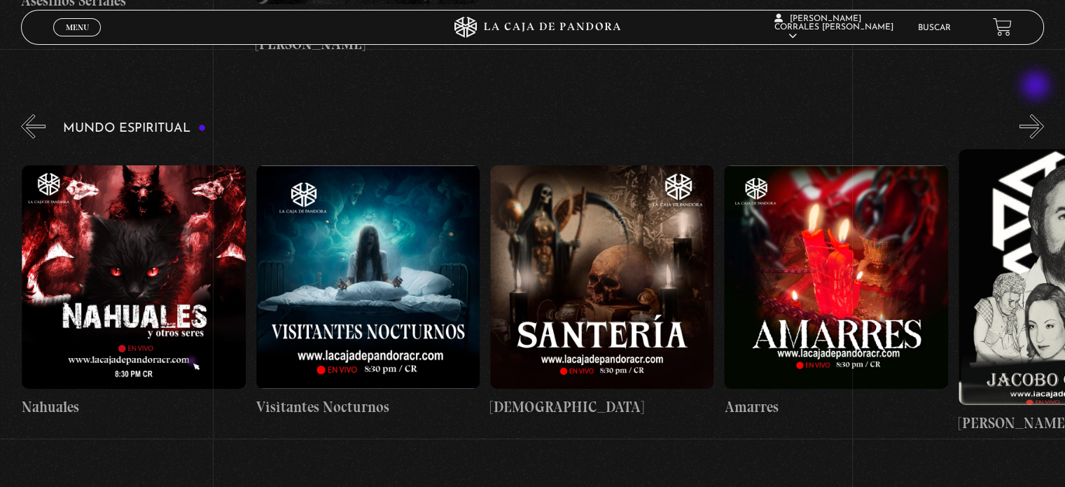
click at [1037, 114] on button "»" at bounding box center [1032, 126] width 25 height 25
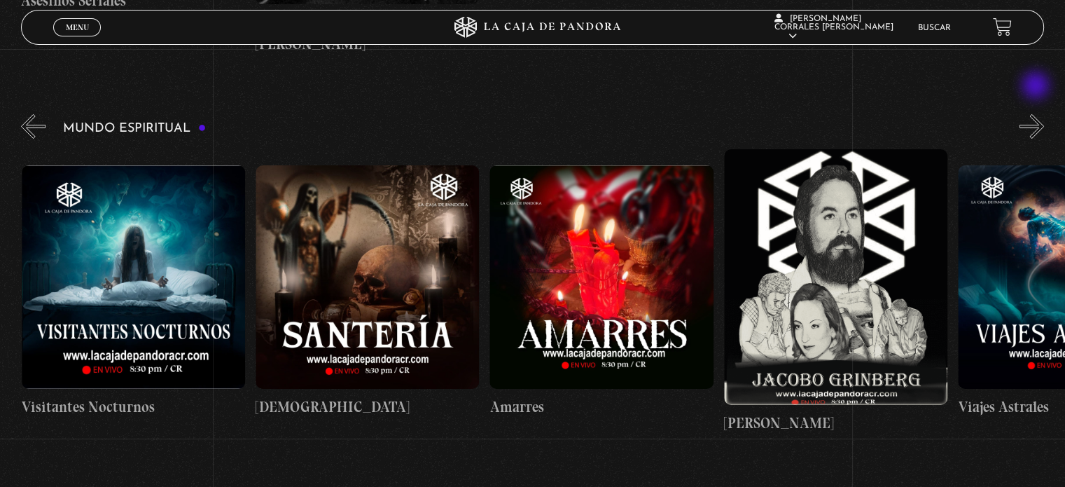
scroll to position [0, 1171]
click at [1037, 114] on button "»" at bounding box center [1032, 126] width 25 height 25
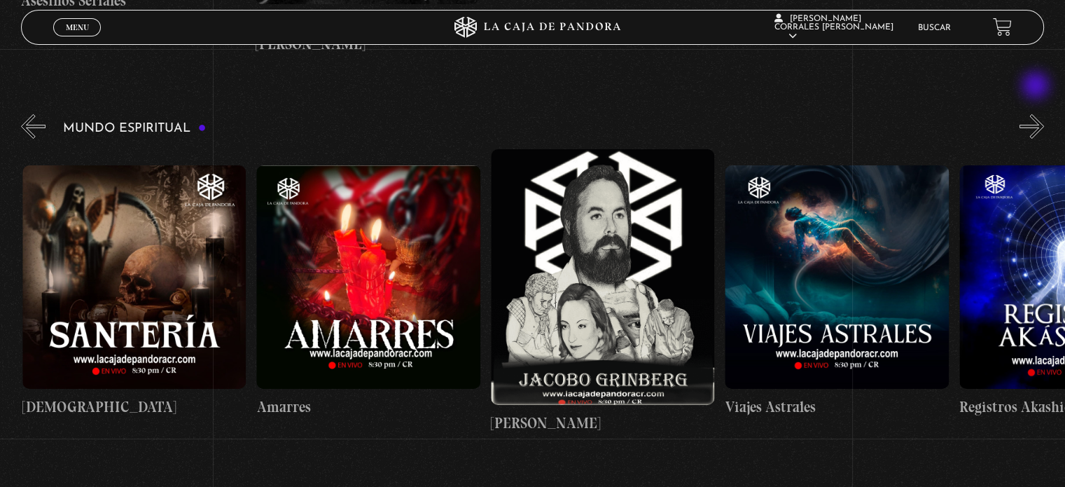
scroll to position [0, 1405]
click at [1037, 114] on button "»" at bounding box center [1032, 126] width 25 height 25
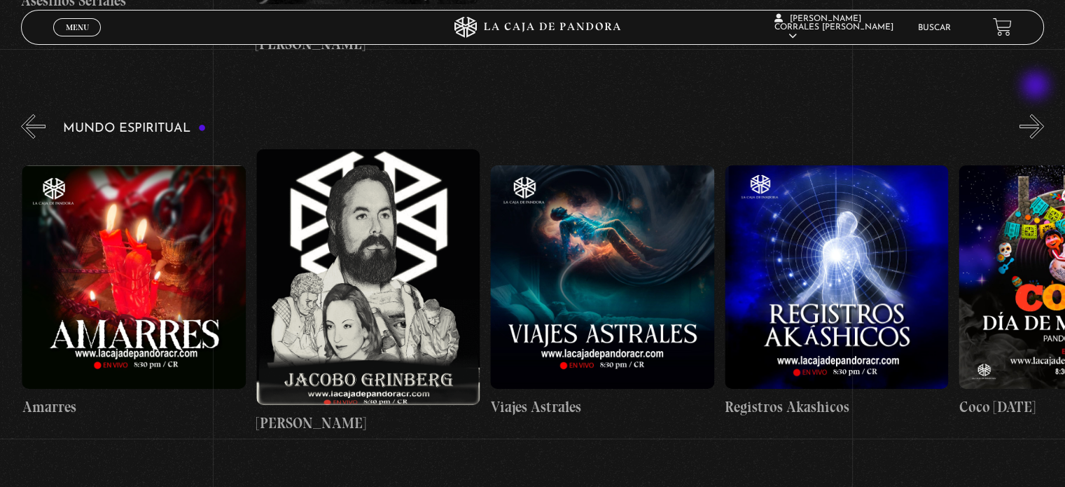
click at [1037, 114] on button "»" at bounding box center [1032, 126] width 25 height 25
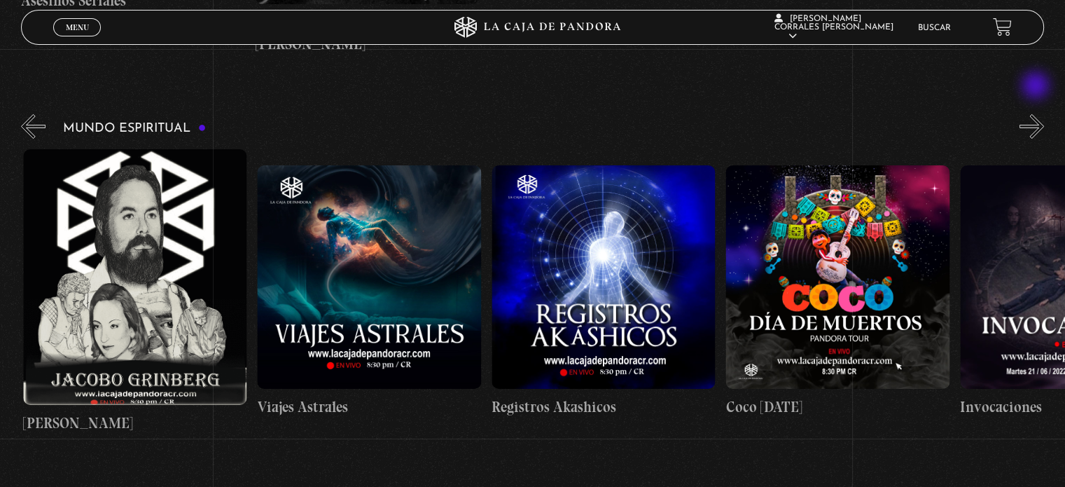
scroll to position [0, 1873]
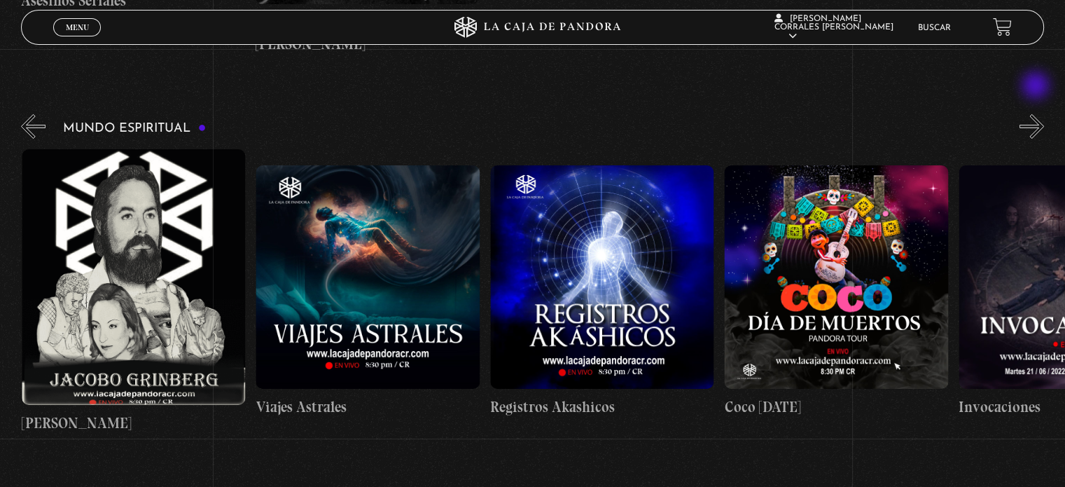
click at [1037, 114] on button "»" at bounding box center [1032, 126] width 25 height 25
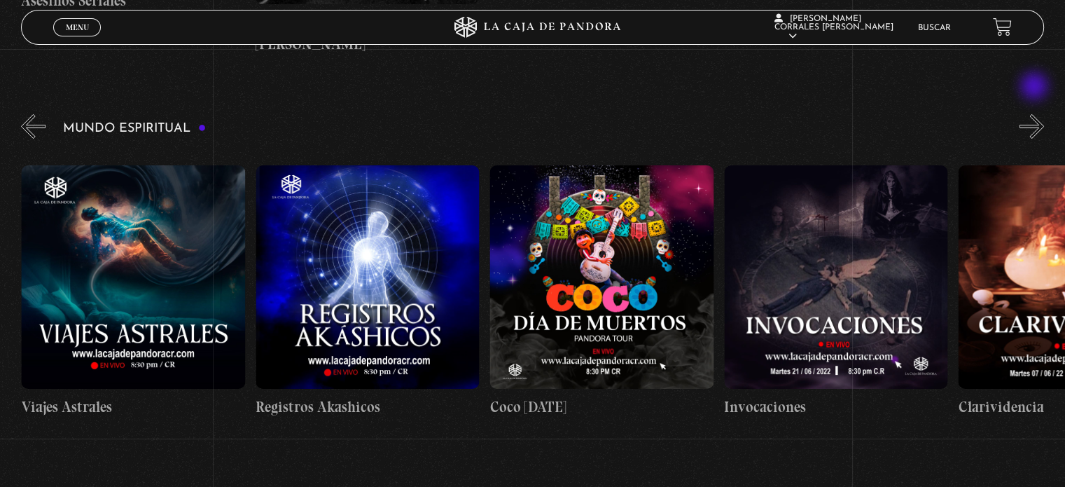
click at [1035, 114] on button "»" at bounding box center [1032, 126] width 25 height 25
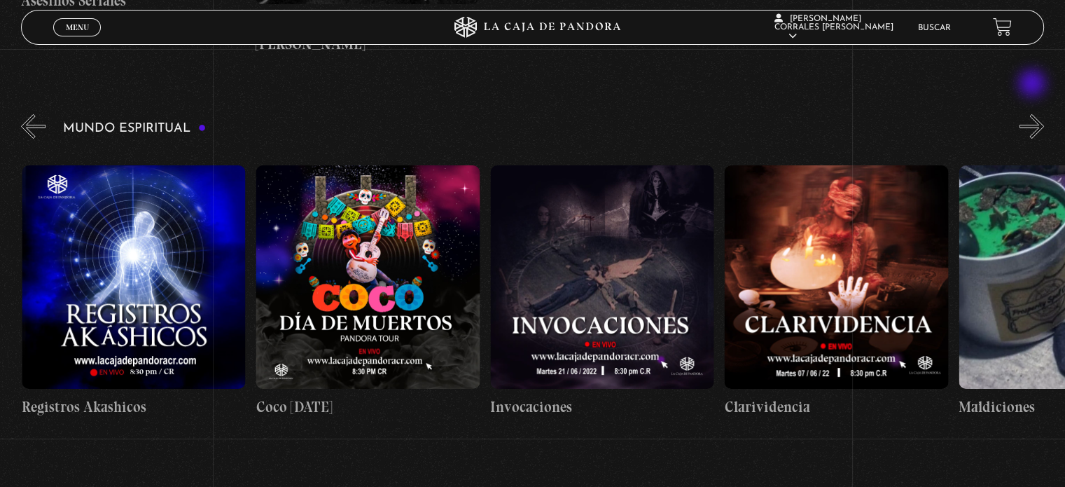
click at [1034, 114] on button "»" at bounding box center [1032, 126] width 25 height 25
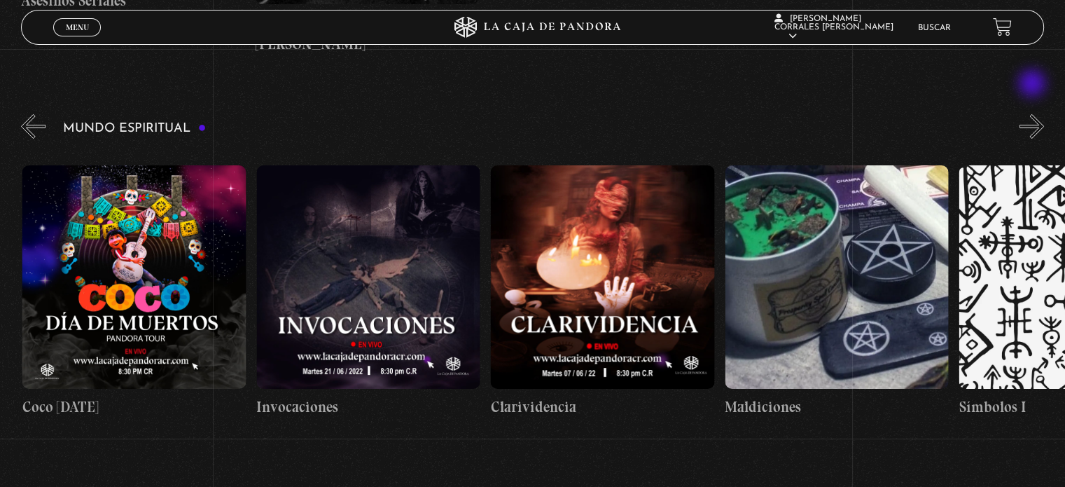
click at [1034, 114] on button "»" at bounding box center [1032, 126] width 25 height 25
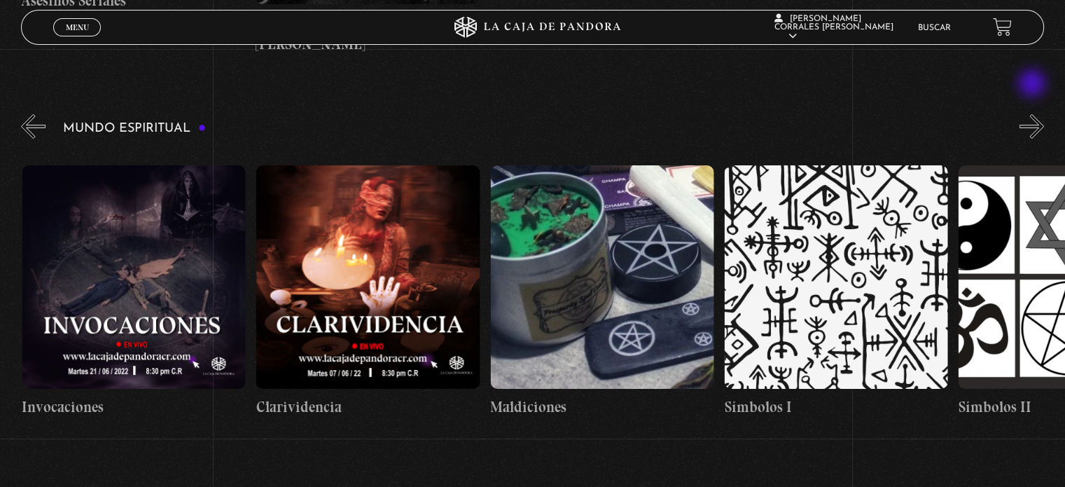
click at [1034, 114] on button "»" at bounding box center [1032, 126] width 25 height 25
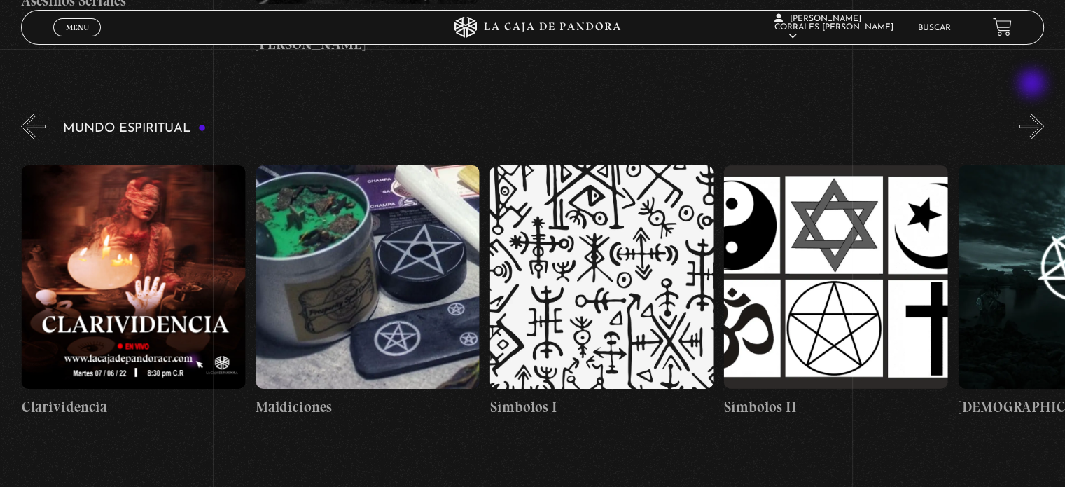
click at [1034, 114] on button "»" at bounding box center [1032, 126] width 25 height 25
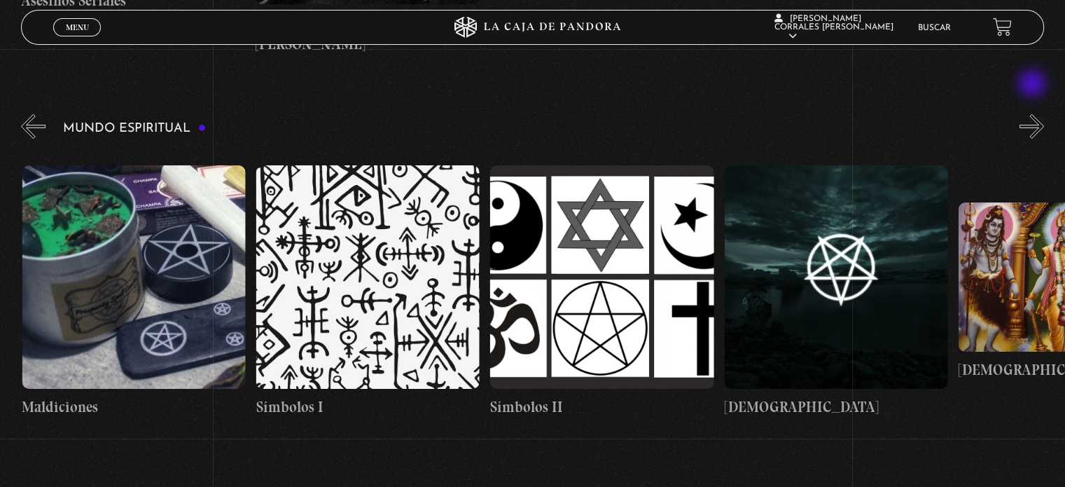
click at [1034, 114] on button "»" at bounding box center [1032, 126] width 25 height 25
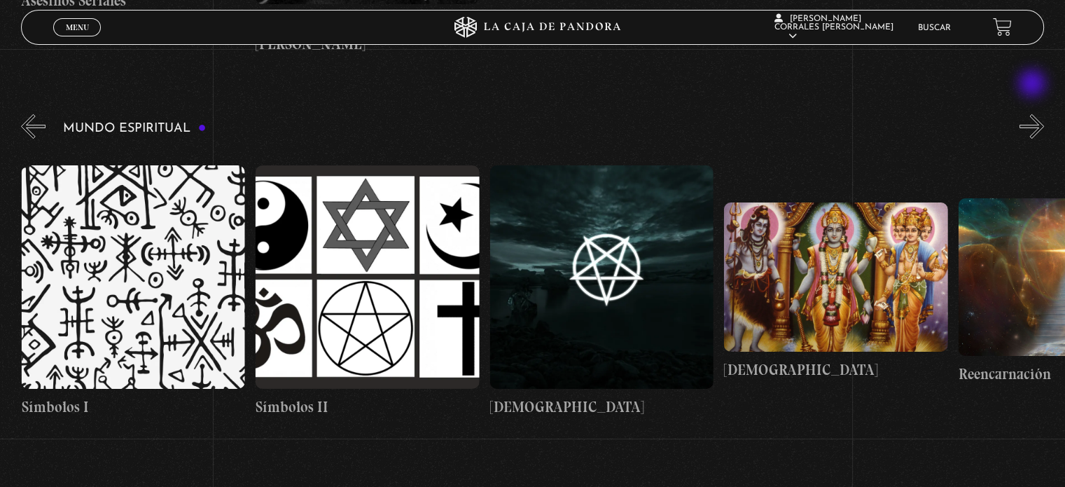
scroll to position [0, 3513]
click at [1034, 114] on button "»" at bounding box center [1032, 126] width 25 height 25
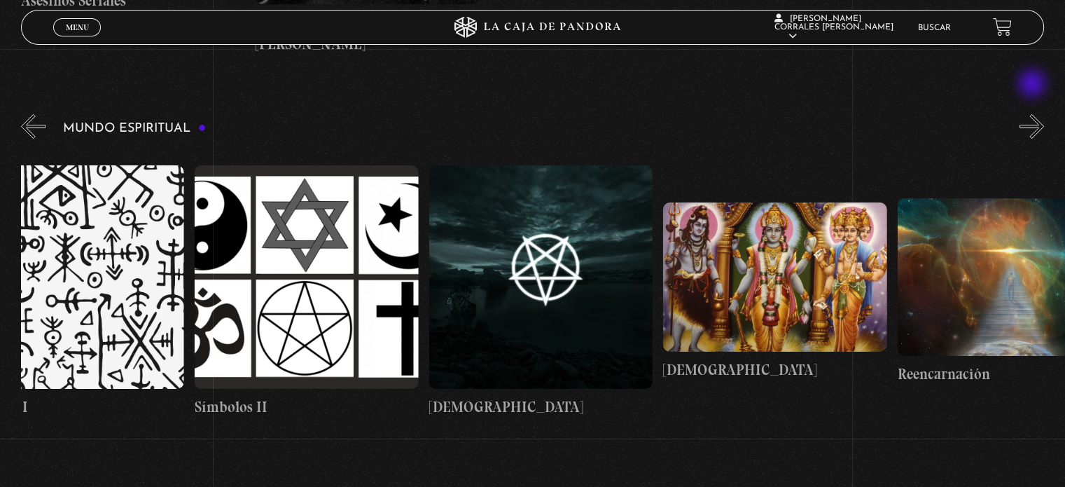
scroll to position [0, 3630]
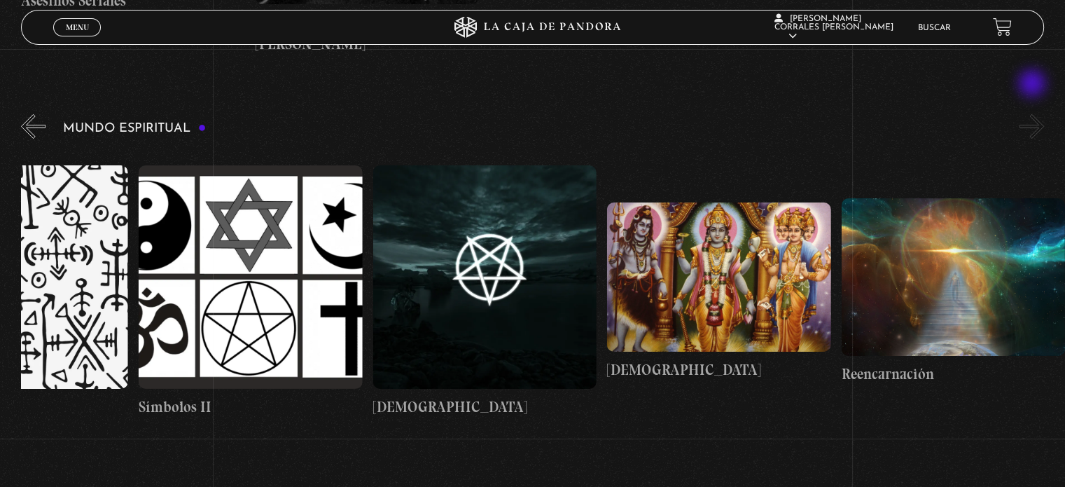
click at [1034, 114] on button "»" at bounding box center [1032, 126] width 25 height 25
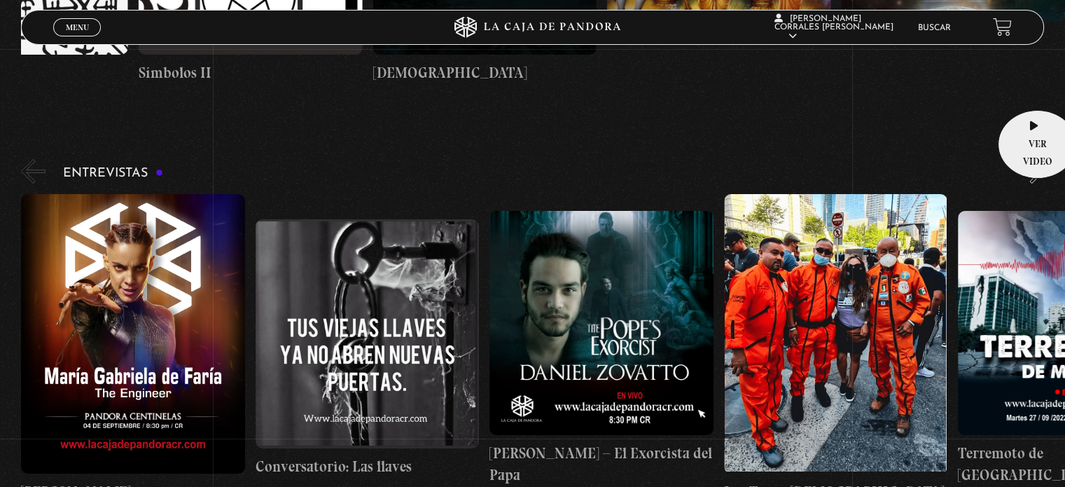
scroll to position [5322, 0]
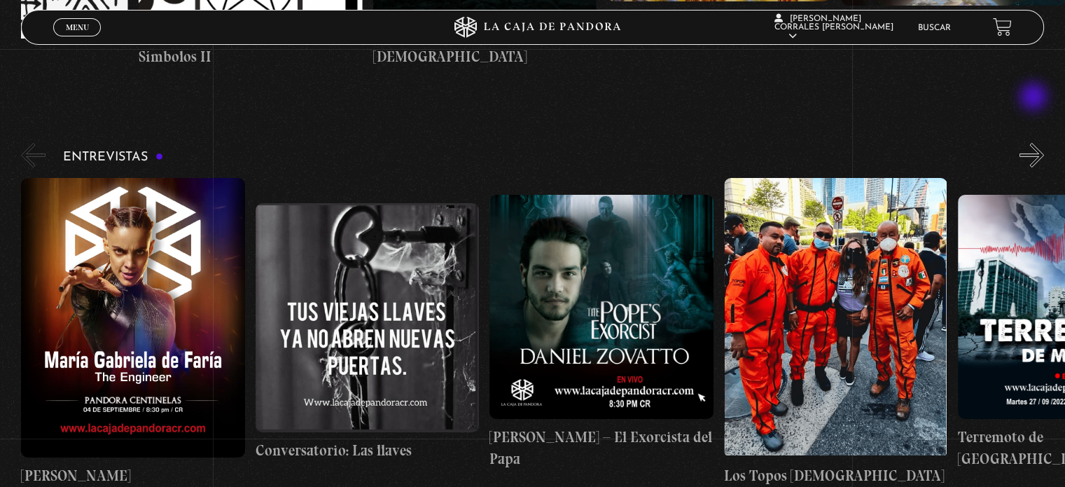
drag, startPoint x: 1035, startPoint y: 98, endPoint x: 968, endPoint y: 84, distance: 68.7
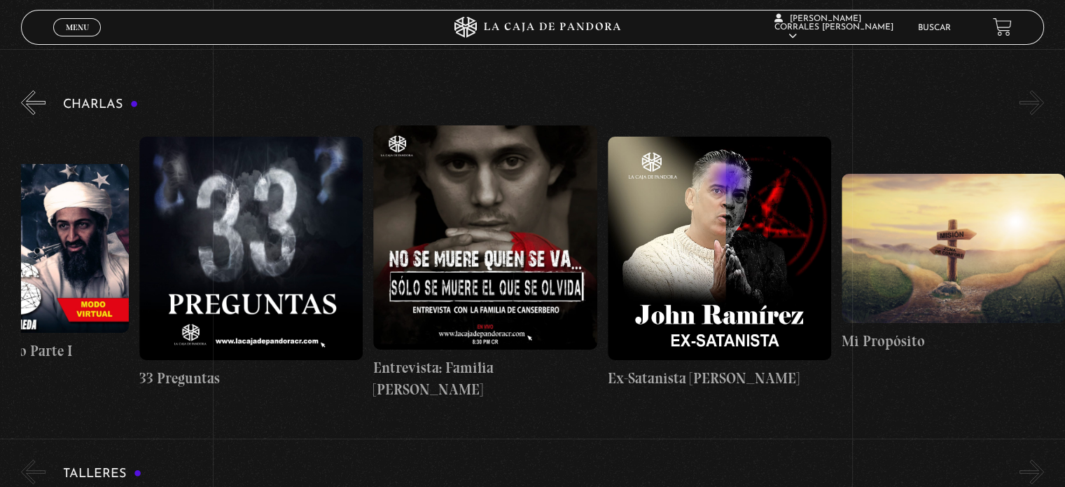
scroll to position [0, 0]
